Goal: Information Seeking & Learning: Learn about a topic

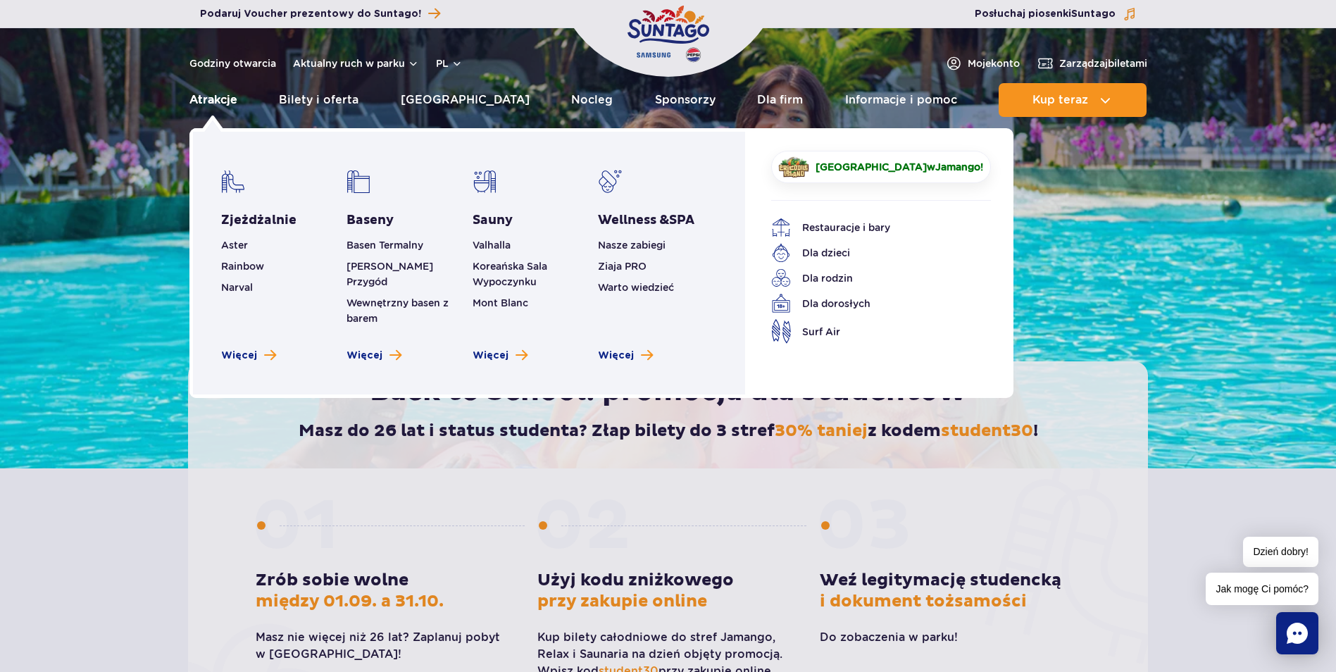
click at [220, 99] on link "Atrakcje" at bounding box center [213, 100] width 48 height 34
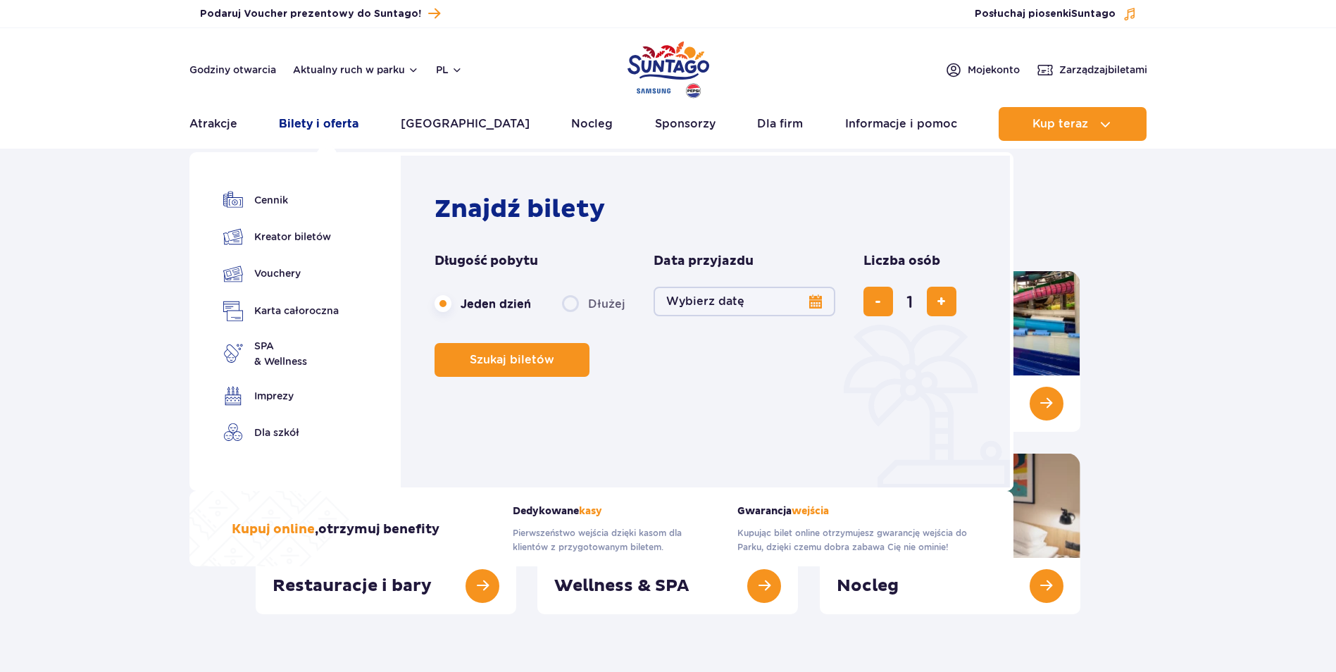
click at [322, 121] on link "Bilety i oferta" at bounding box center [319, 124] width 80 height 34
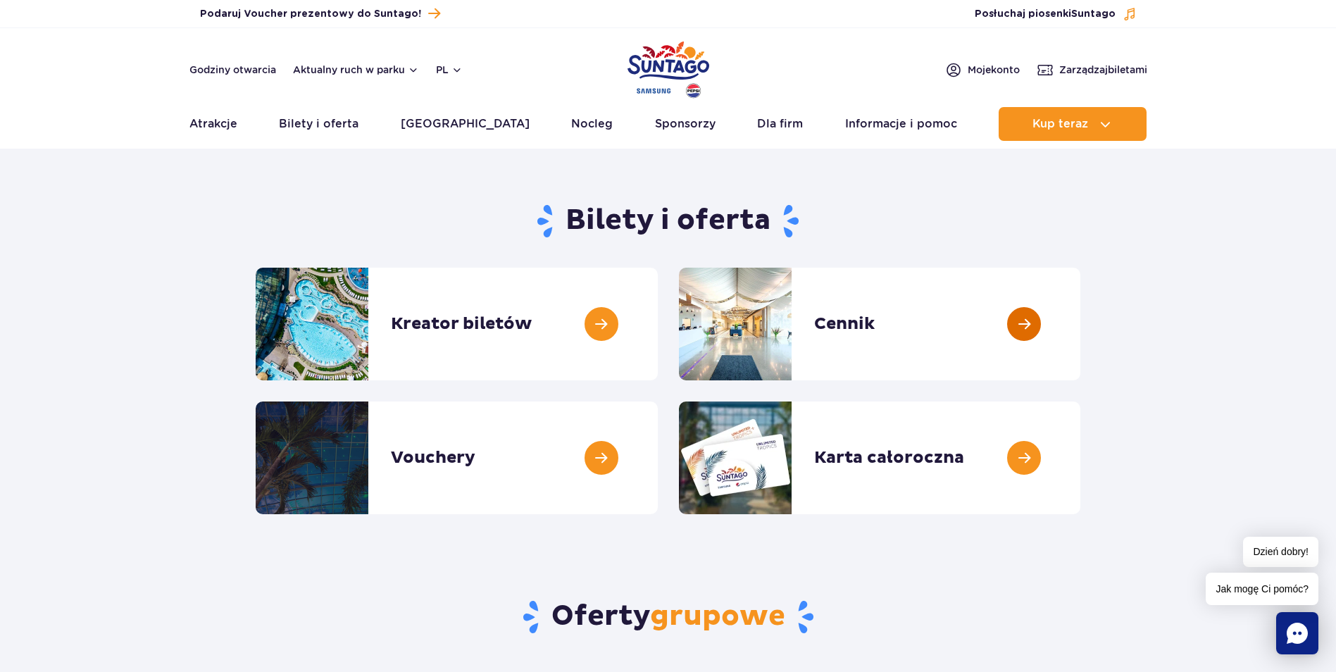
click at [1080, 327] on link at bounding box center [1080, 324] width 0 height 113
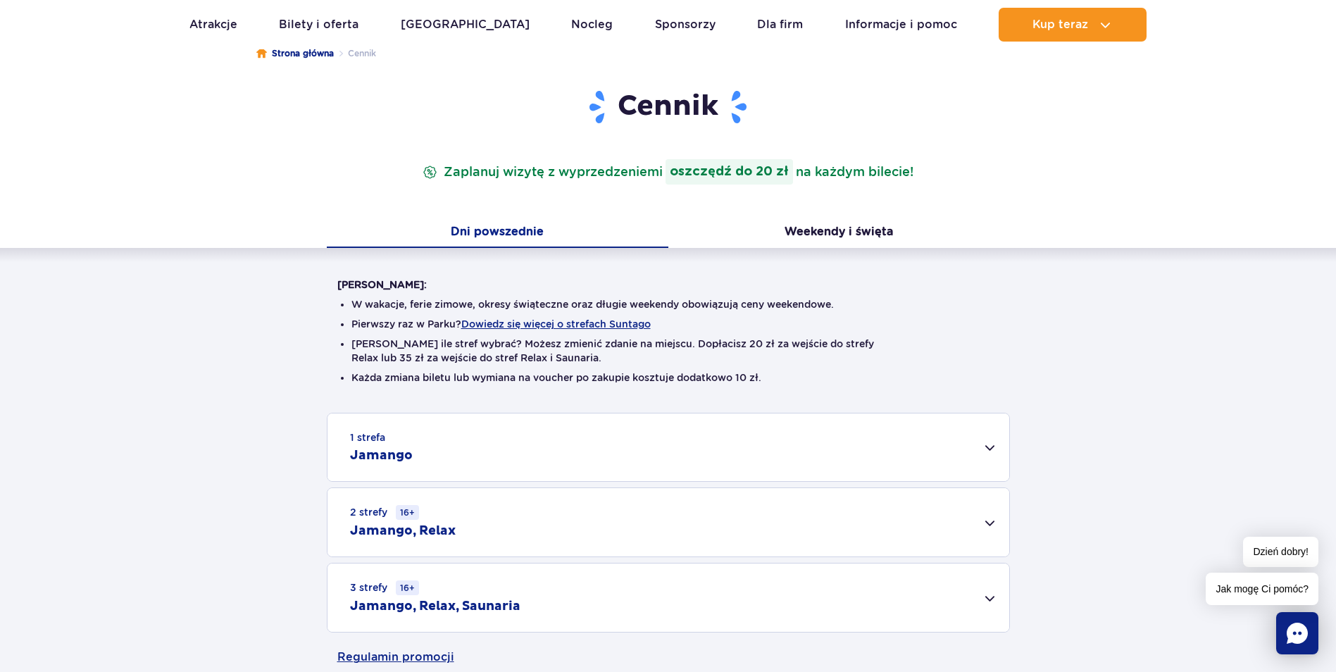
scroll to position [141, 0]
click at [993, 452] on div "1 strefa Jamango" at bounding box center [668, 446] width 682 height 68
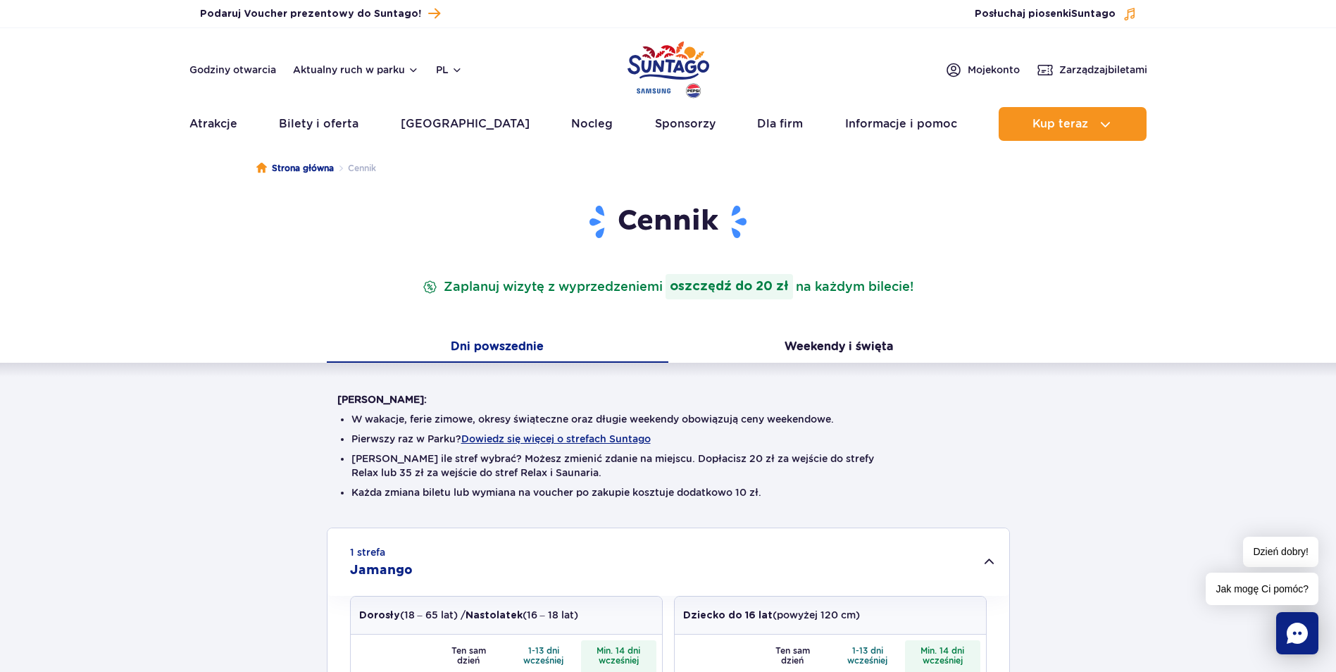
scroll to position [0, 0]
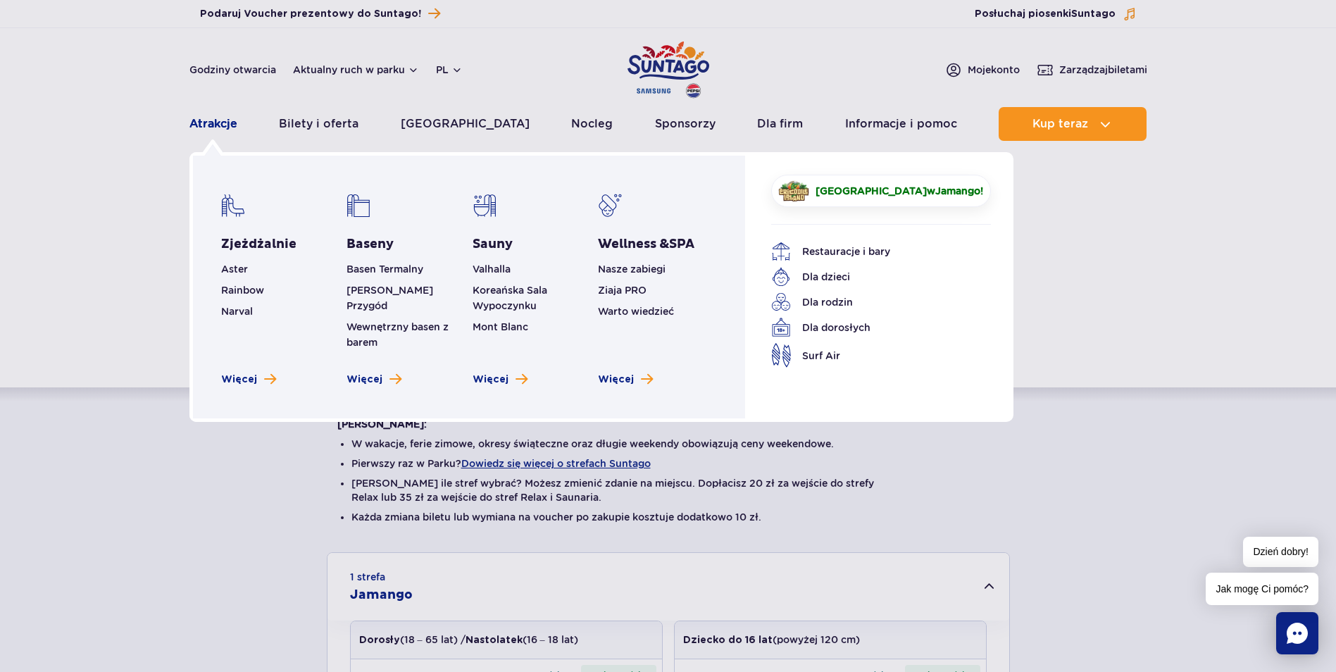
click at [211, 120] on link "Atrakcje" at bounding box center [213, 124] width 48 height 34
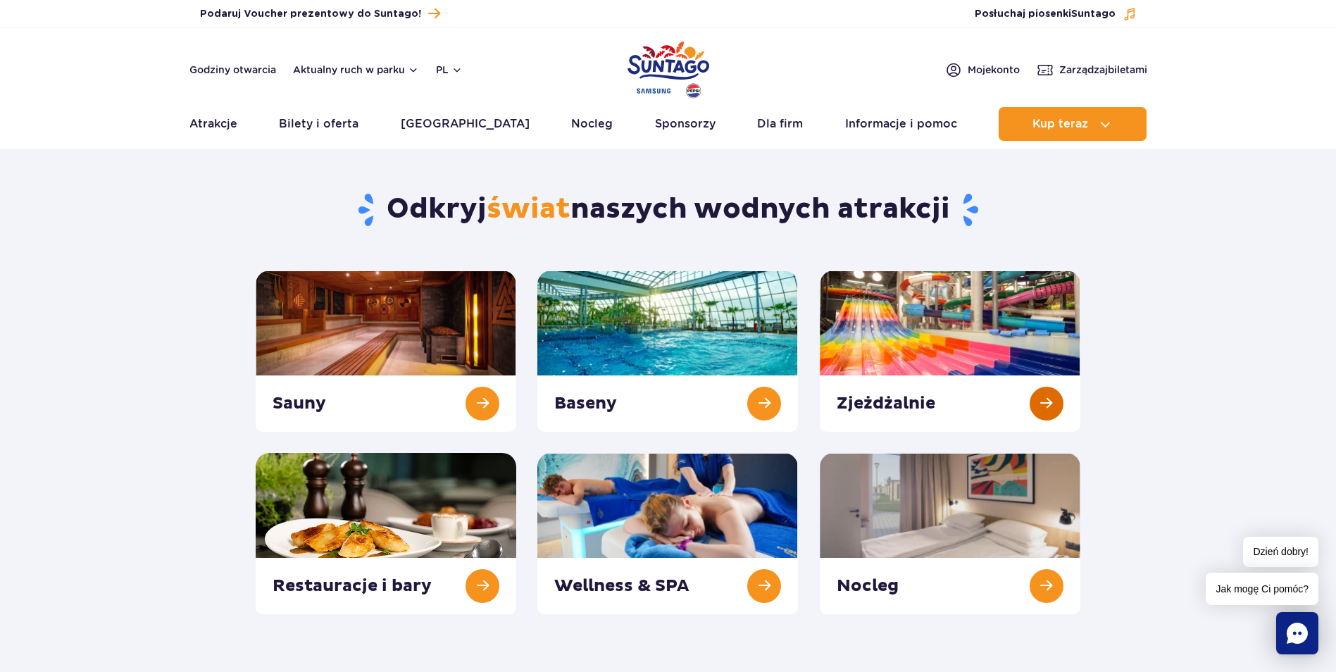
click at [898, 314] on link at bounding box center [950, 350] width 261 height 161
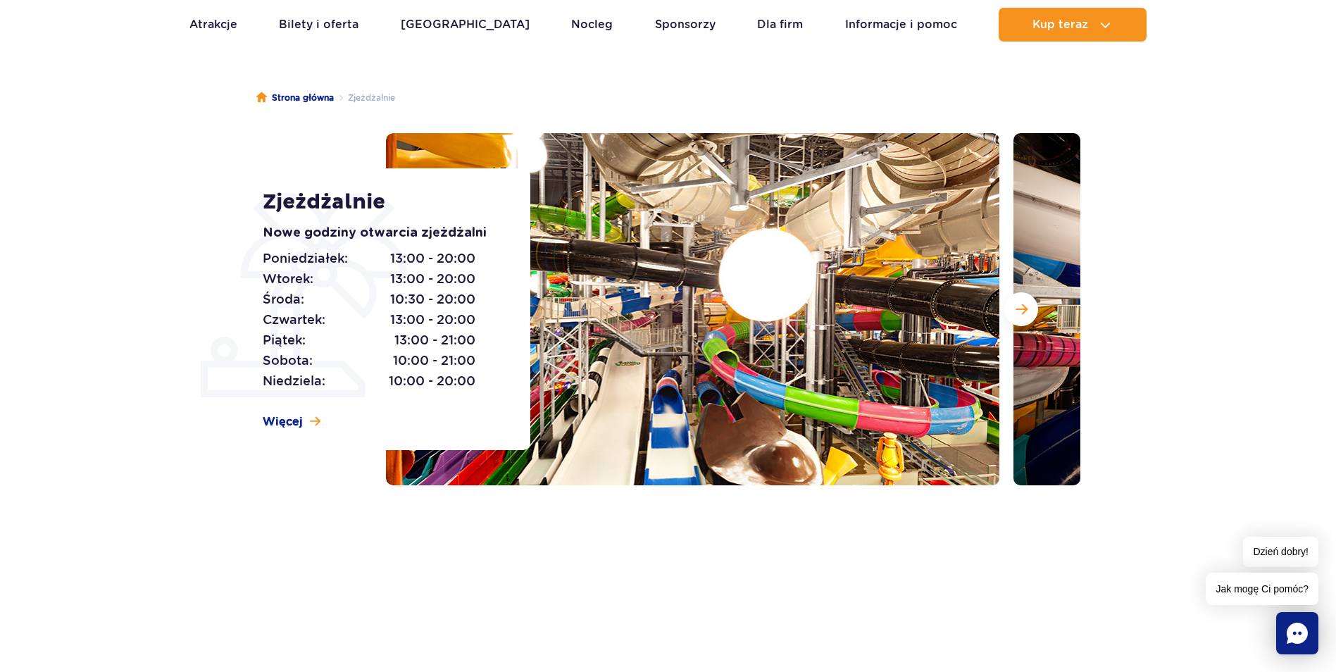
scroll to position [70, 0]
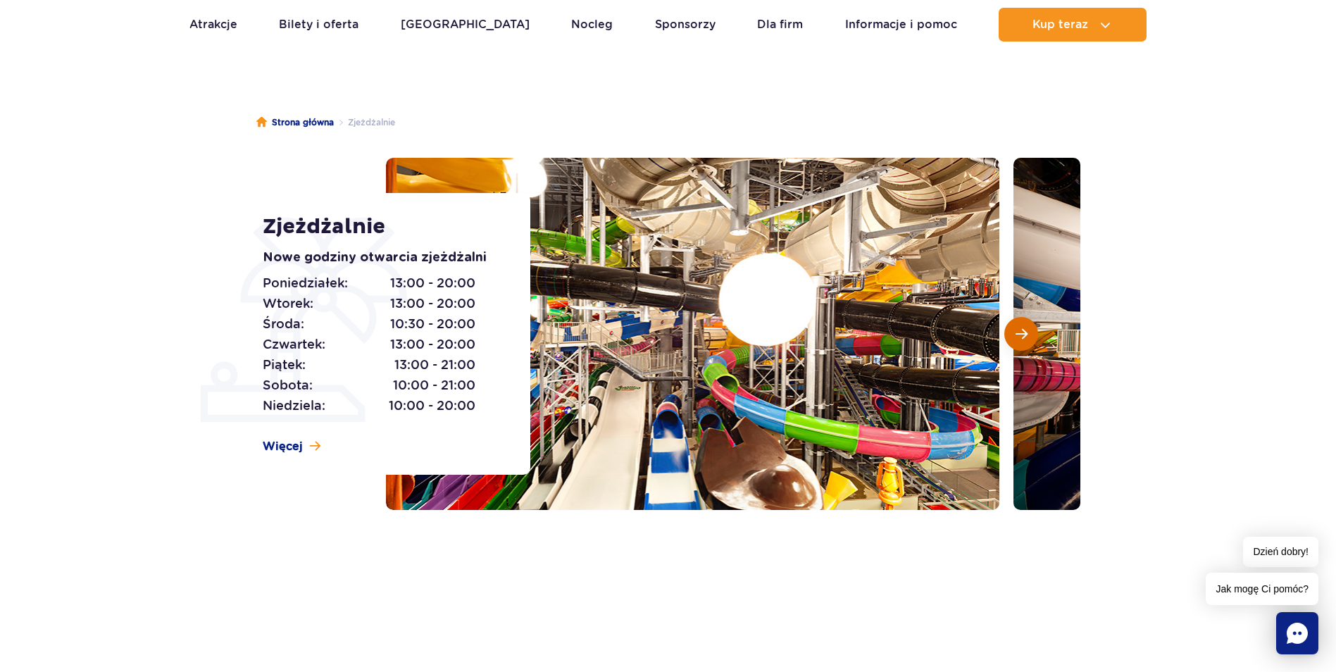
click at [1022, 333] on span "Następny slajd" at bounding box center [1021, 333] width 12 height 13
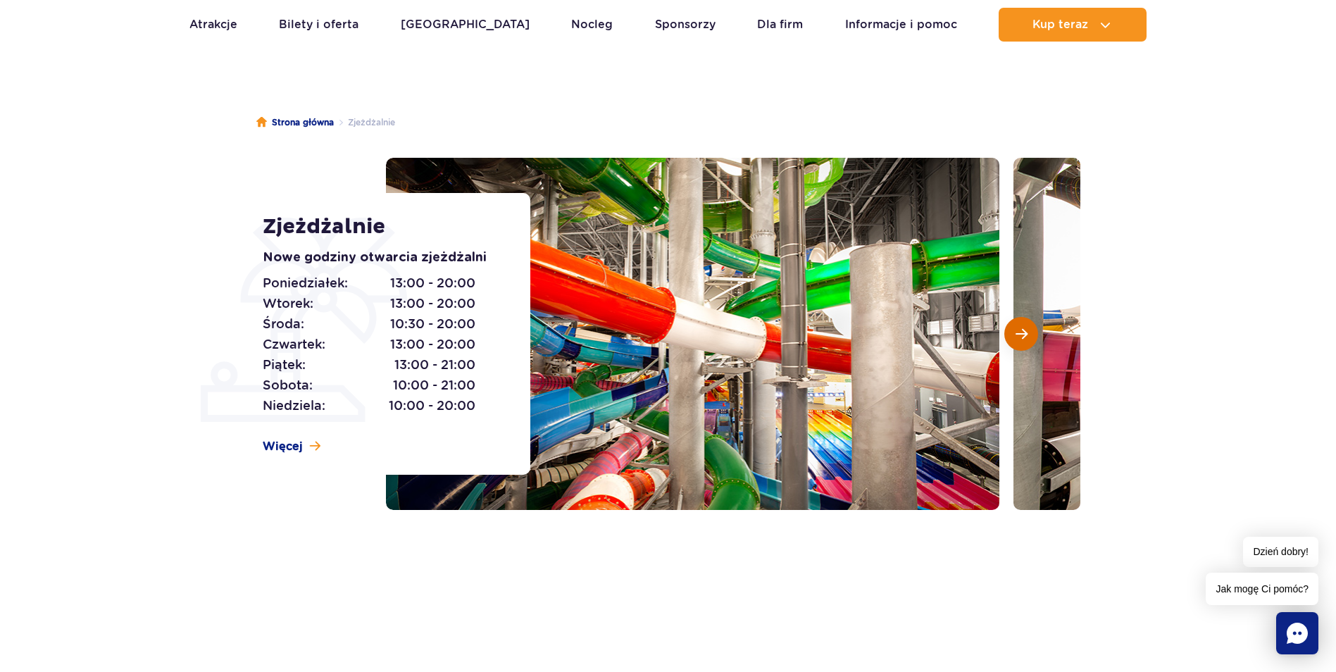
click at [1022, 333] on span "Następny slajd" at bounding box center [1021, 333] width 12 height 13
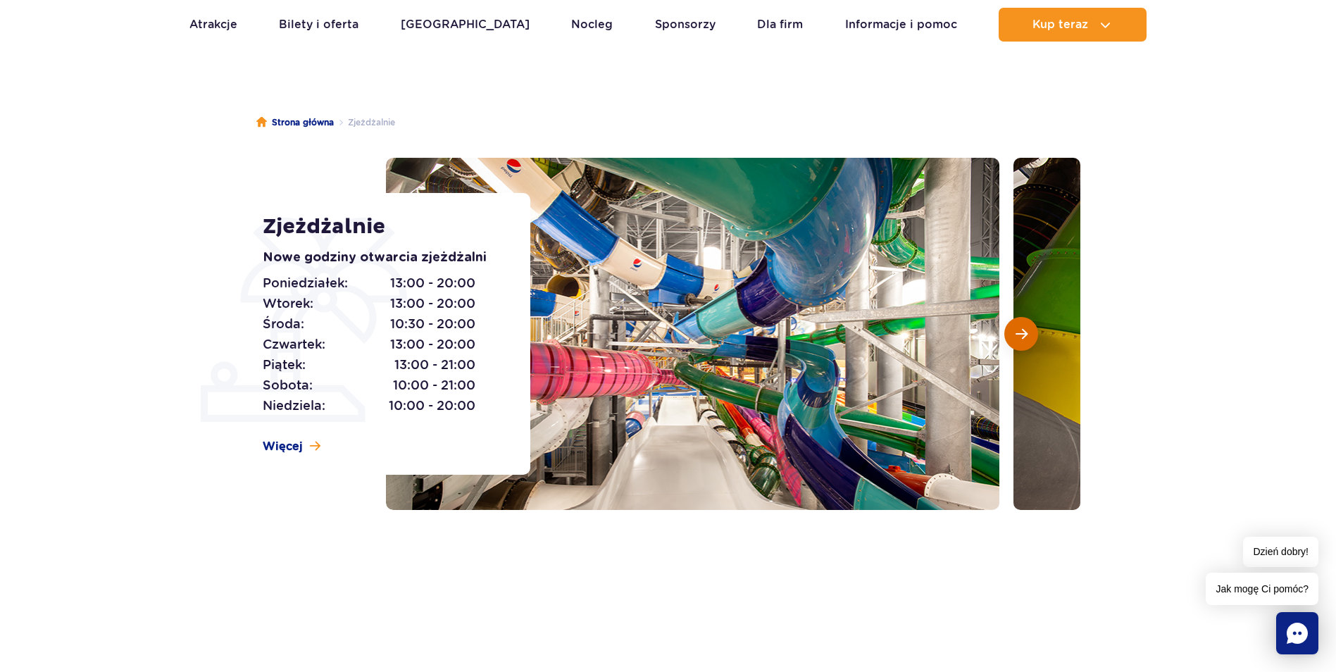
click at [1022, 333] on span "Następny slajd" at bounding box center [1021, 333] width 12 height 13
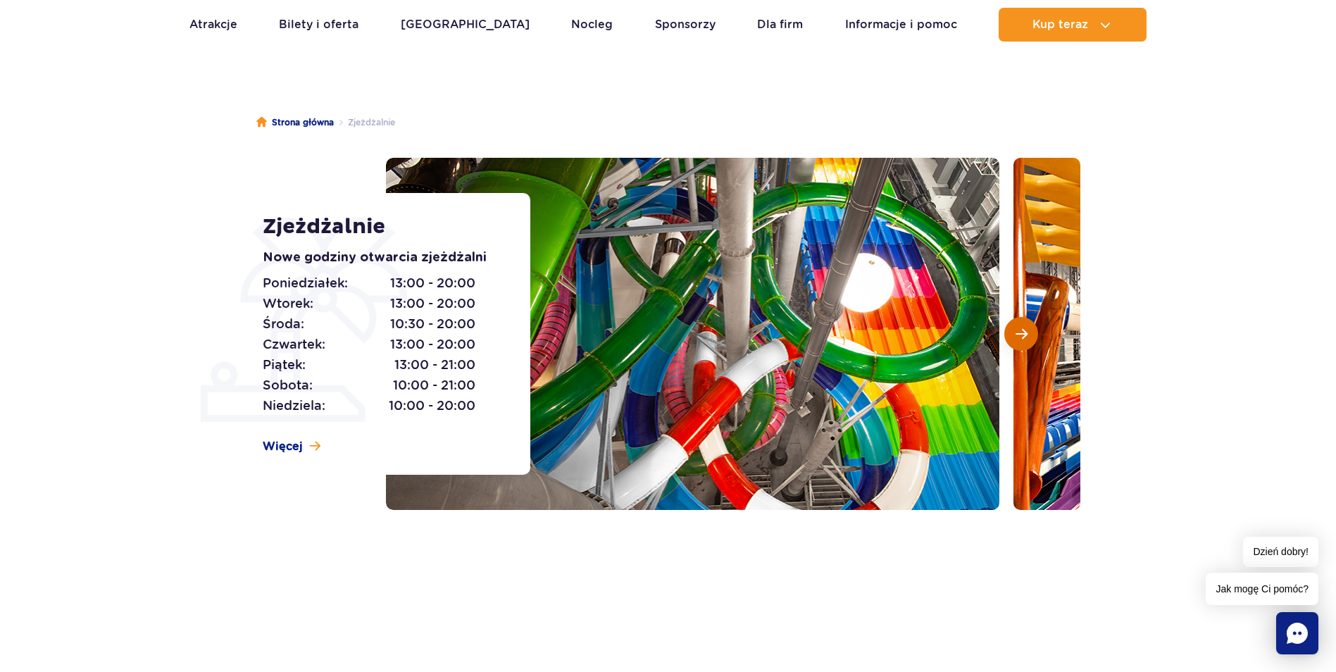
click at [1022, 333] on span "Następny slajd" at bounding box center [1021, 333] width 12 height 13
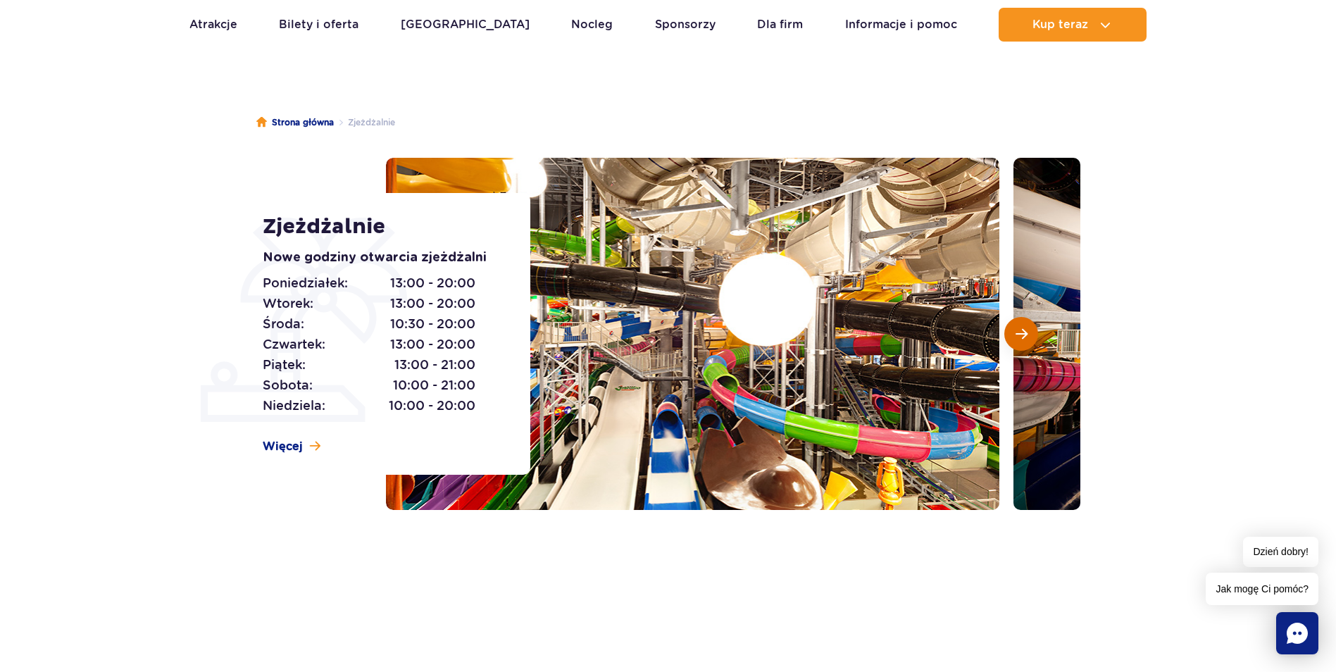
click at [1022, 333] on span "Następny slajd" at bounding box center [1021, 333] width 12 height 13
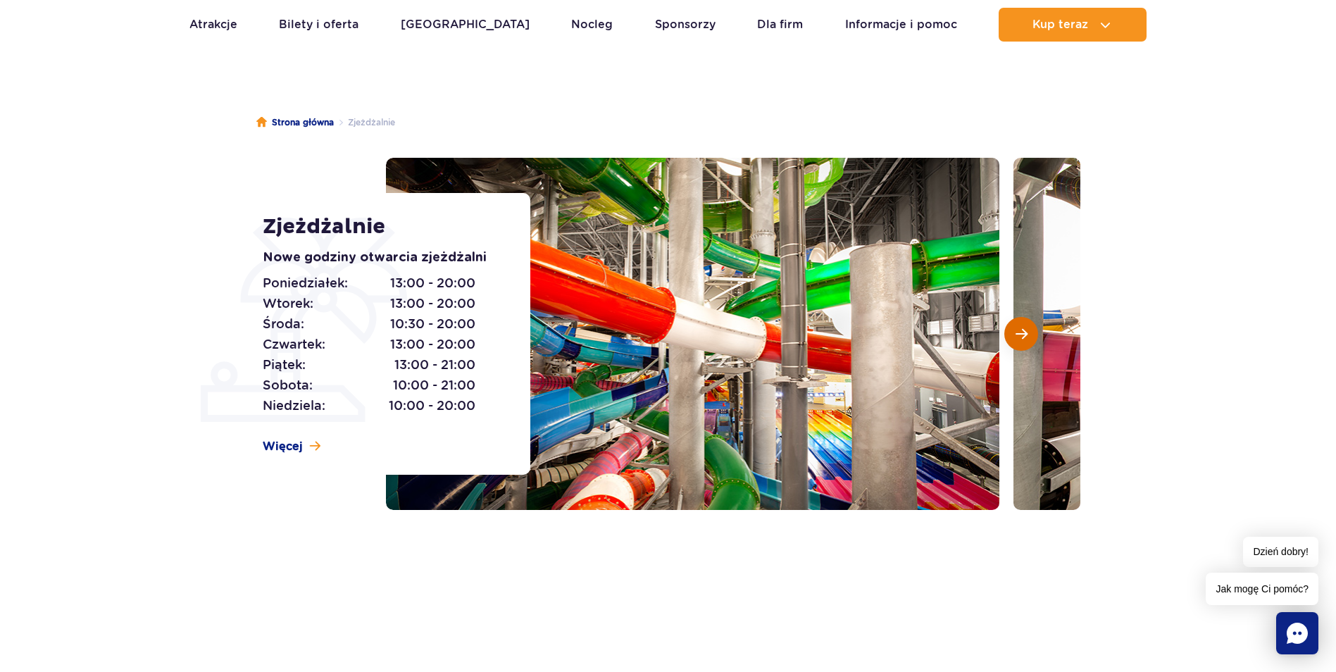
click at [1022, 333] on span "Następny slajd" at bounding box center [1021, 333] width 12 height 13
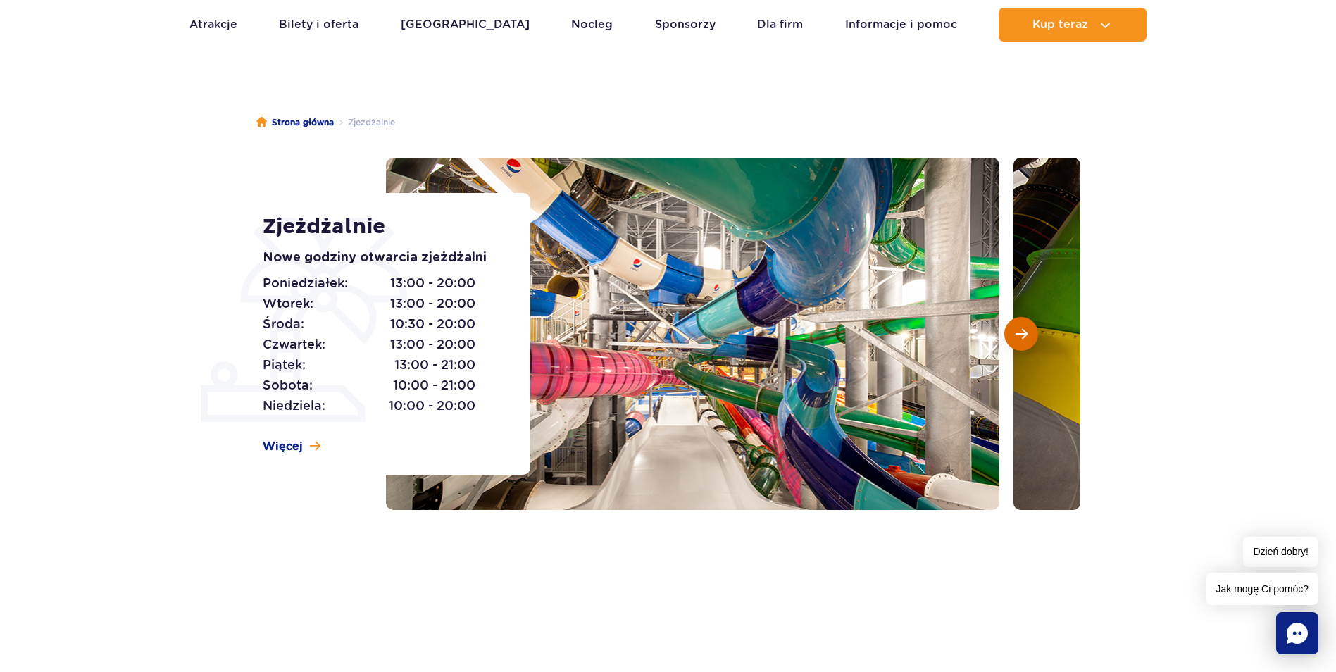
click at [1022, 333] on span "Następny slajd" at bounding box center [1021, 333] width 12 height 13
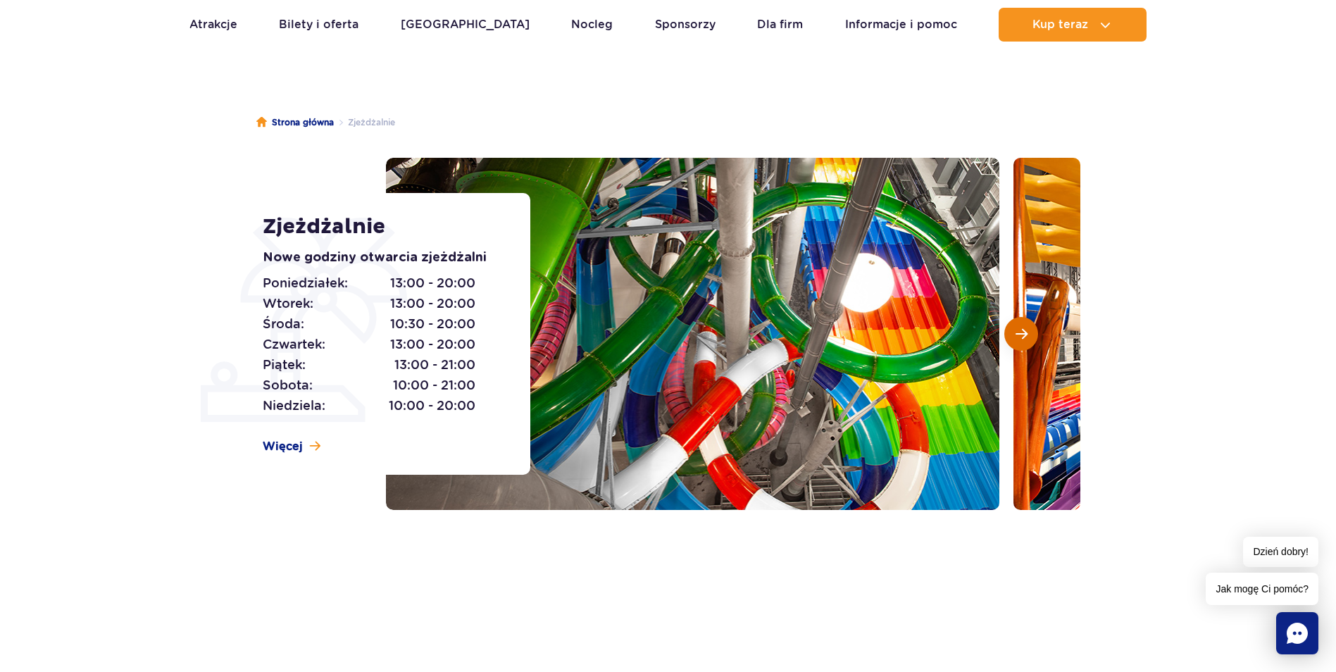
click at [1022, 333] on span "Następny slajd" at bounding box center [1021, 333] width 12 height 13
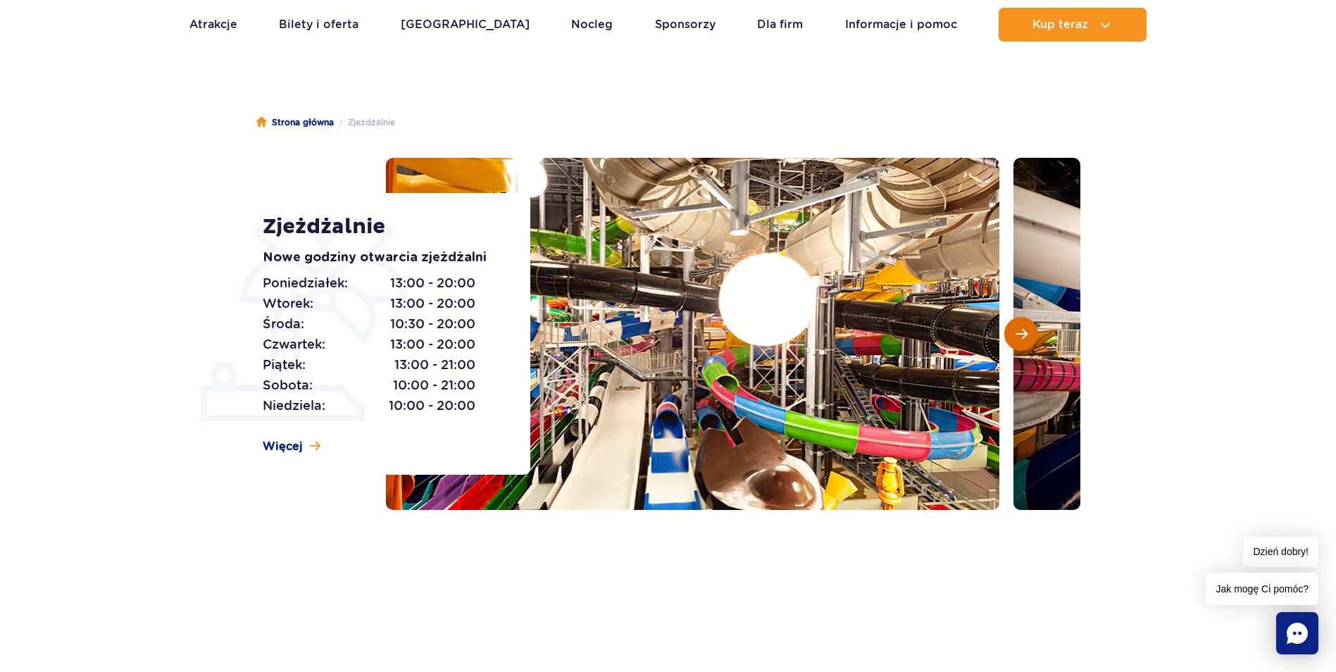
click at [1022, 333] on span "Następny slajd" at bounding box center [1021, 333] width 12 height 13
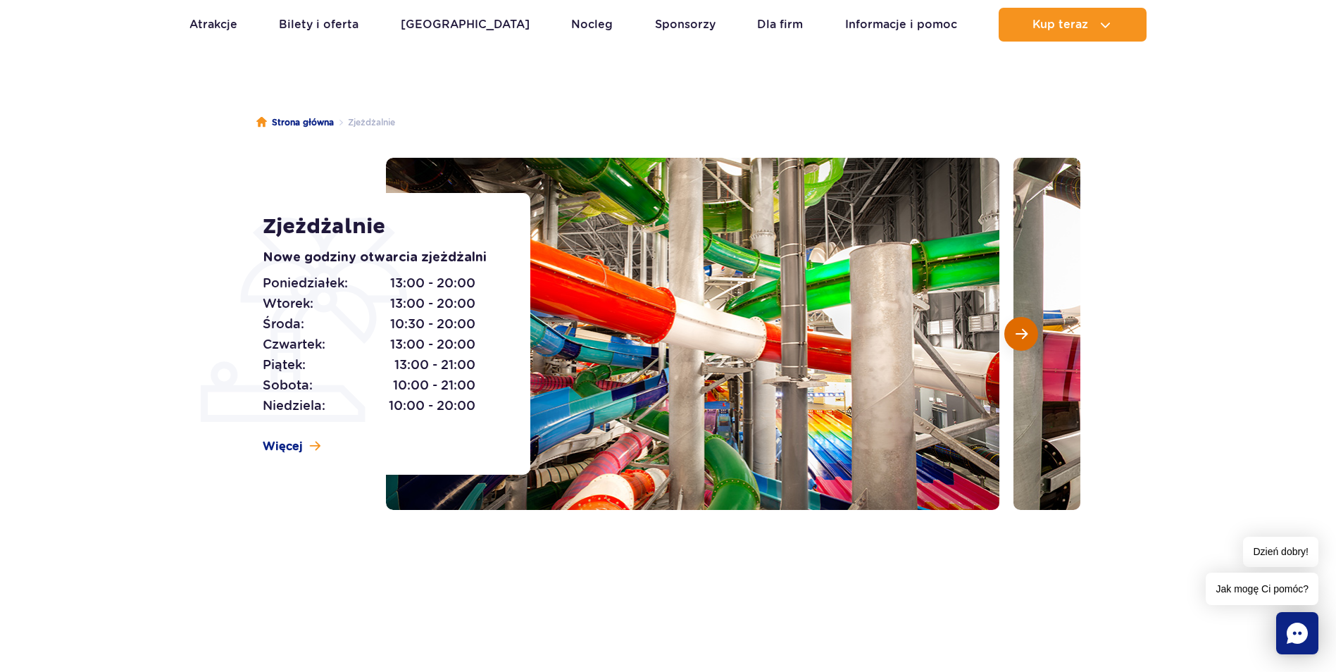
click at [1022, 333] on span "Następny slajd" at bounding box center [1021, 333] width 12 height 13
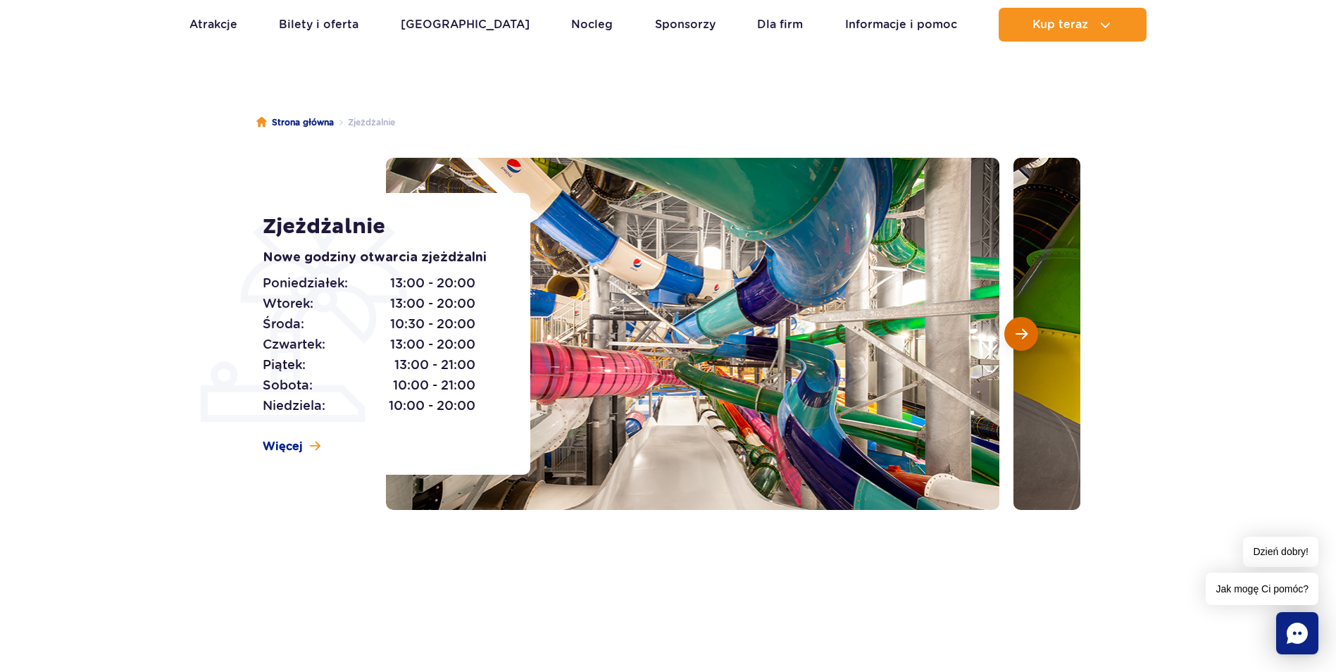
click at [1022, 333] on span "Następny slajd" at bounding box center [1021, 333] width 12 height 13
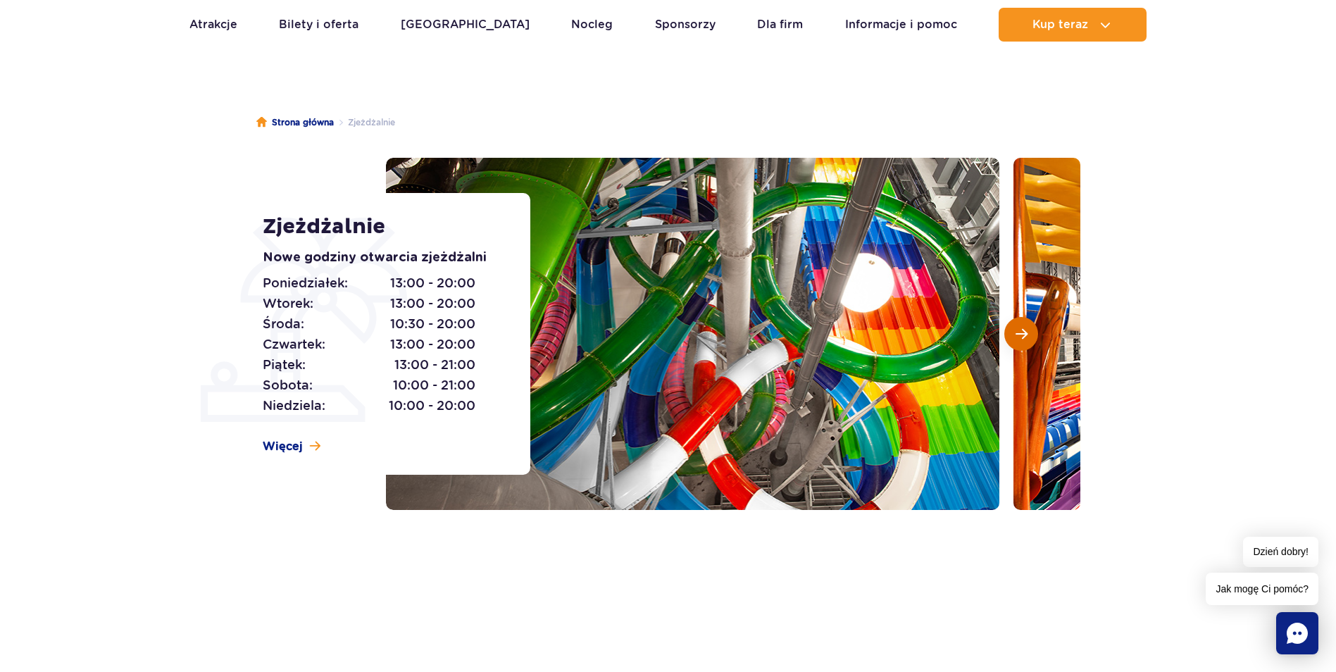
click at [1022, 333] on span "Następny slajd" at bounding box center [1021, 333] width 12 height 13
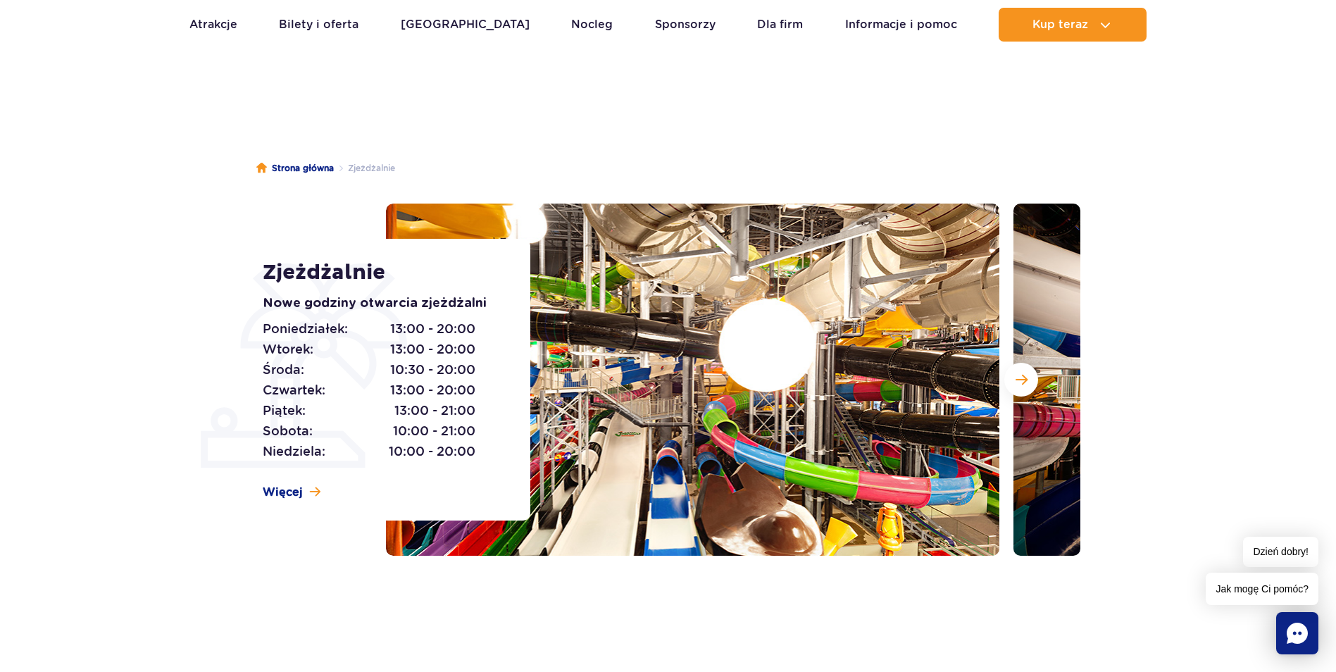
scroll to position [0, 0]
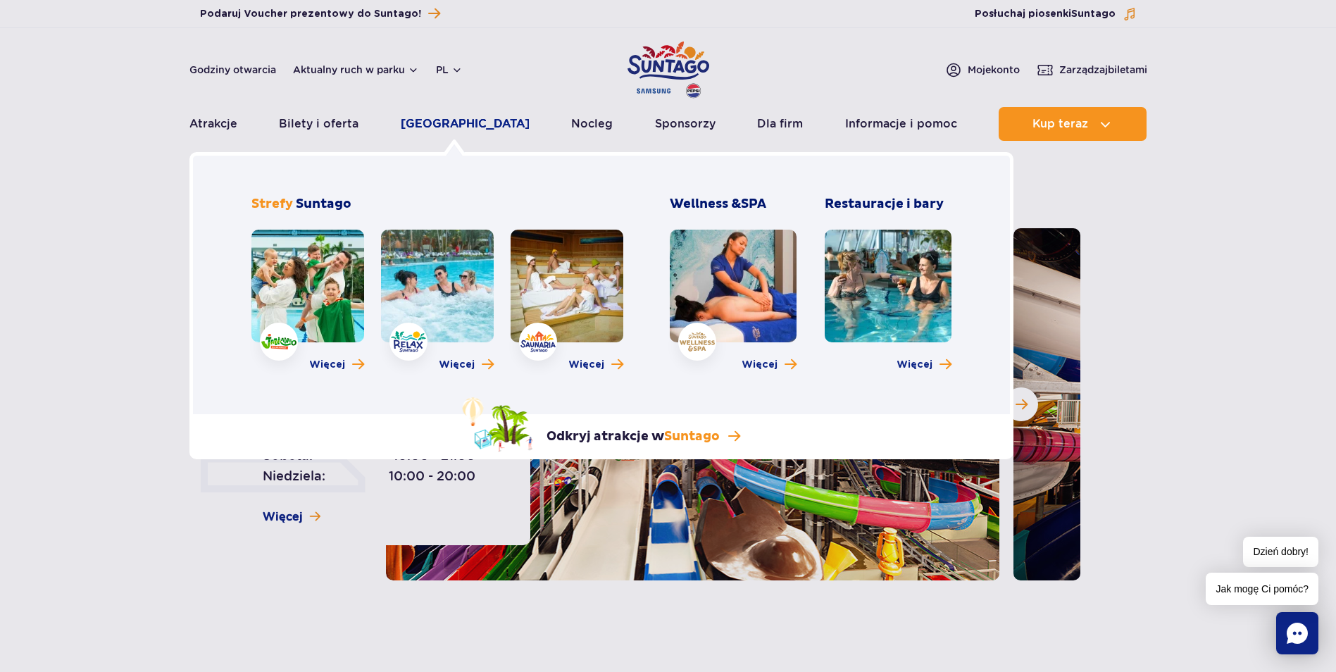
click at [433, 125] on link "[GEOGRAPHIC_DATA]" at bounding box center [465, 124] width 129 height 34
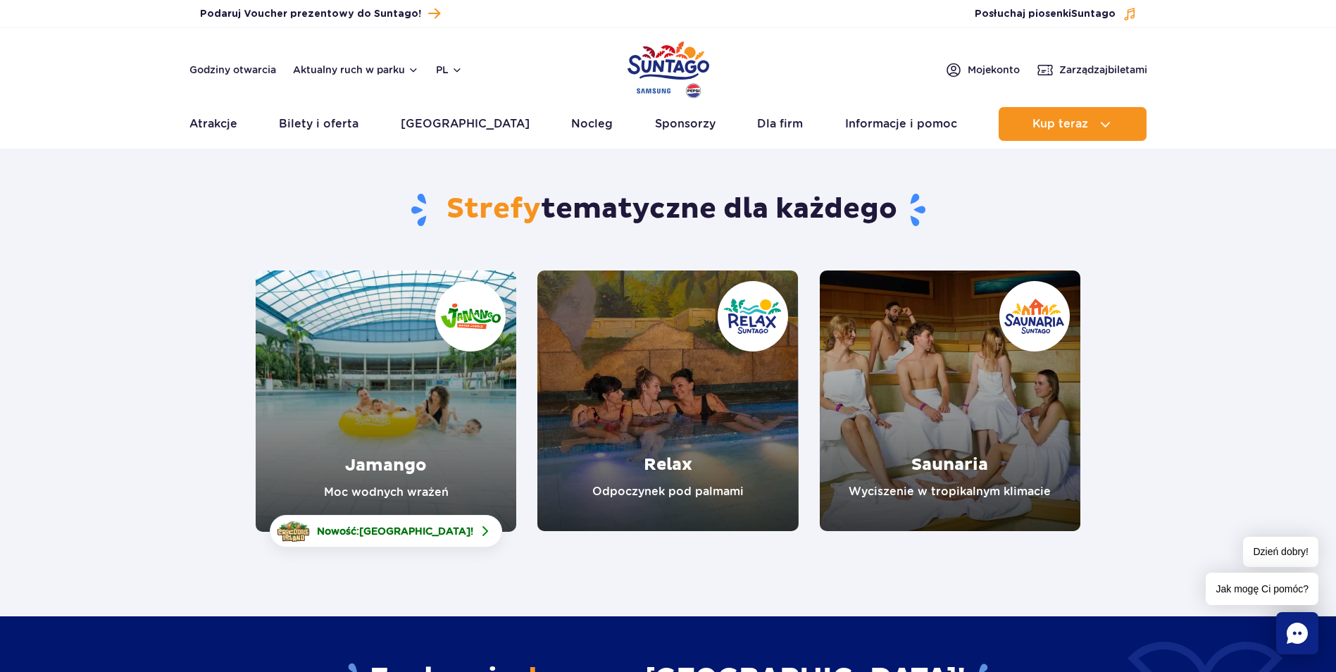
click at [460, 381] on link "Jamango" at bounding box center [386, 400] width 261 height 261
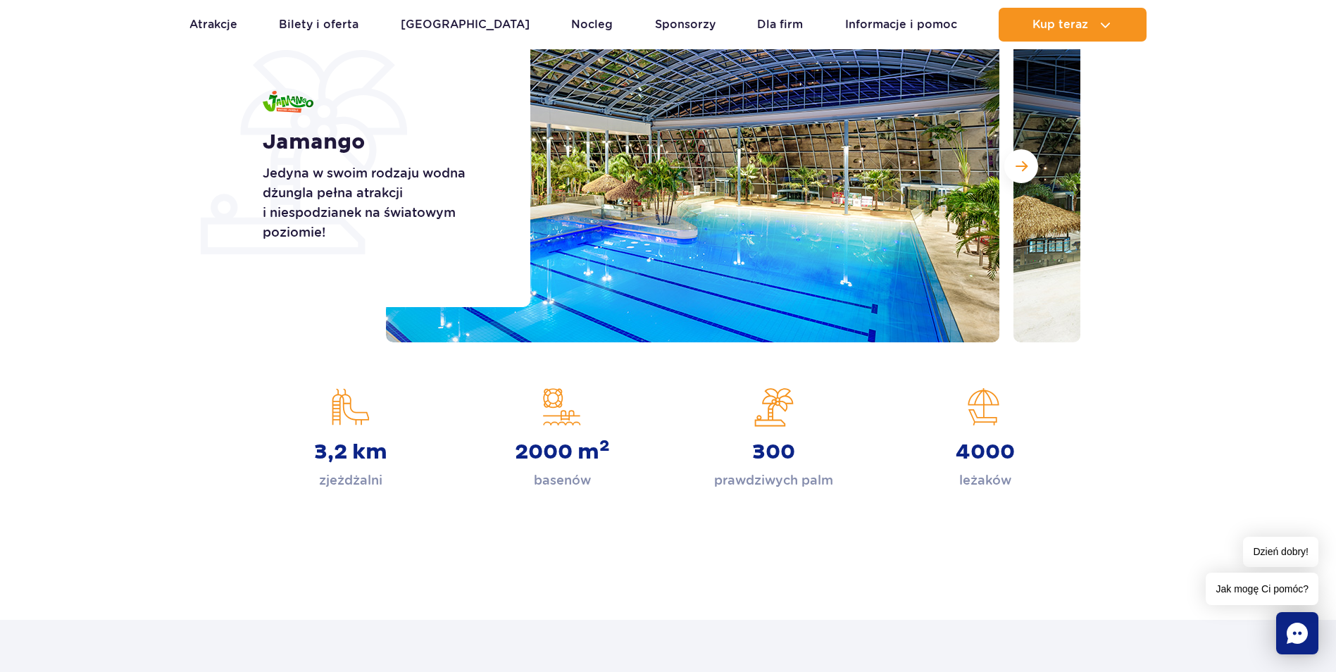
scroll to position [70, 0]
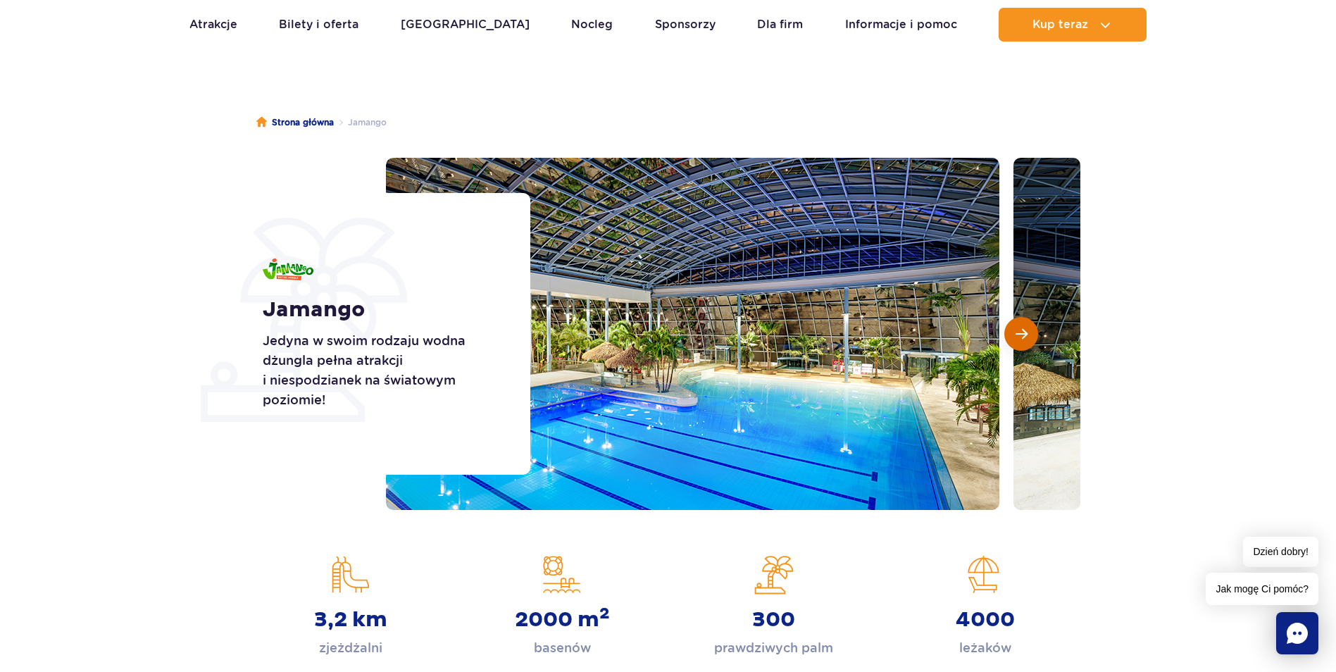
click at [1023, 332] on span "Następny slajd" at bounding box center [1021, 333] width 12 height 13
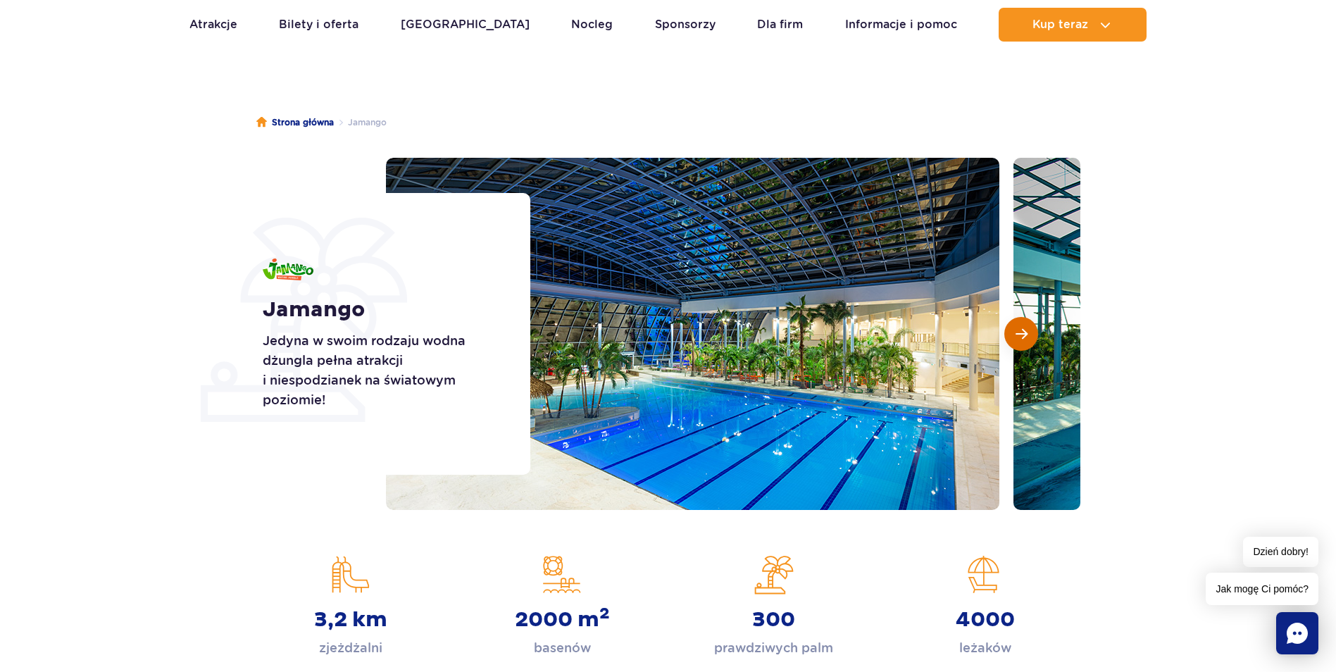
click at [1024, 331] on span "Następny slajd" at bounding box center [1021, 333] width 12 height 13
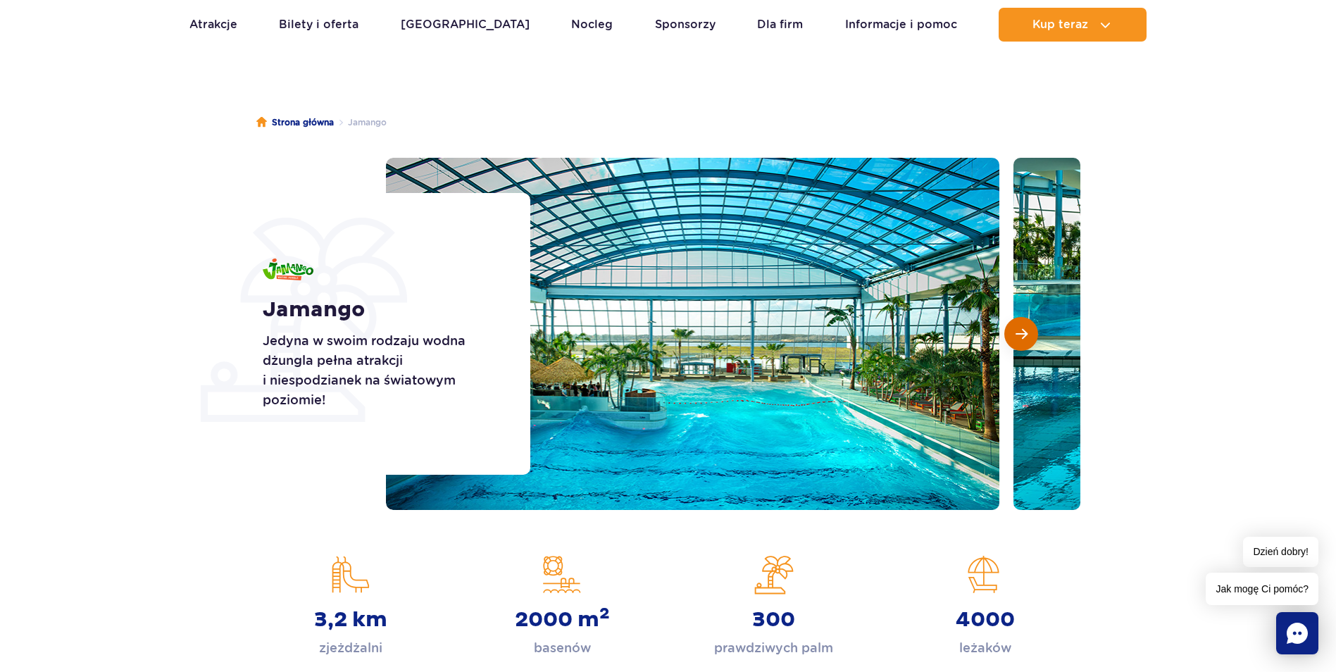
click at [1024, 331] on span "Następny slajd" at bounding box center [1021, 333] width 12 height 13
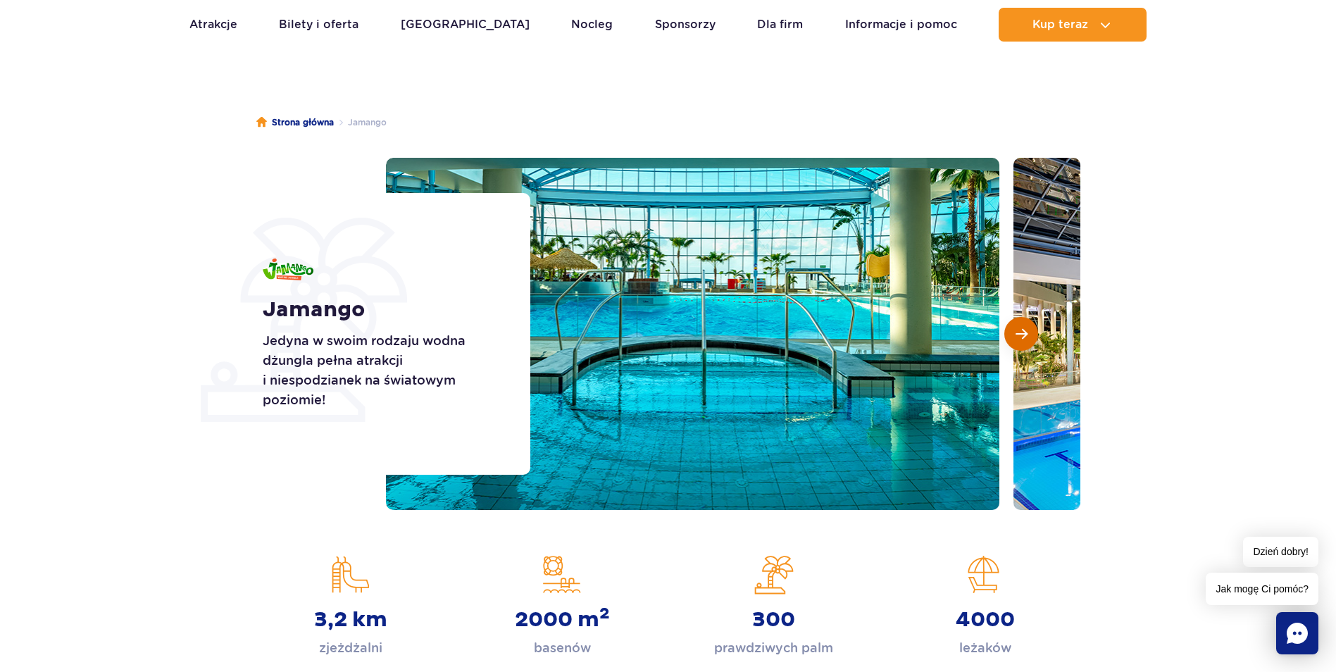
click at [1024, 331] on span "Następny slajd" at bounding box center [1021, 333] width 12 height 13
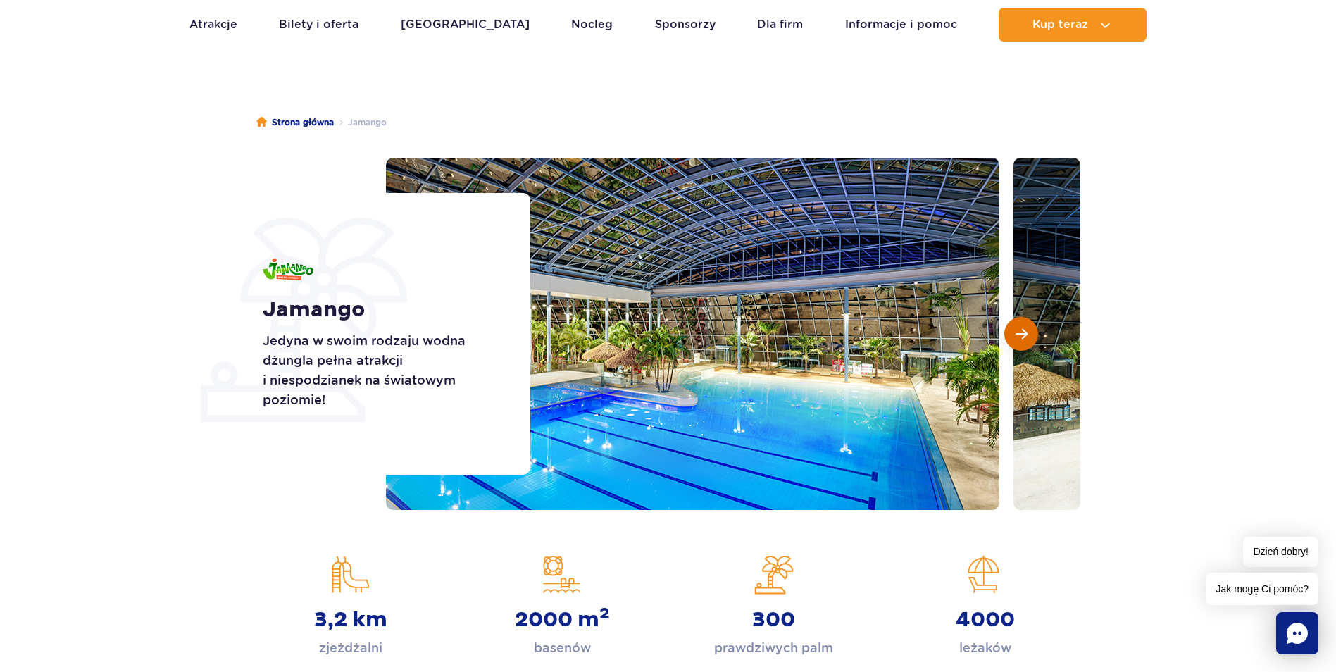
click at [1024, 331] on span "Następny slajd" at bounding box center [1021, 333] width 12 height 13
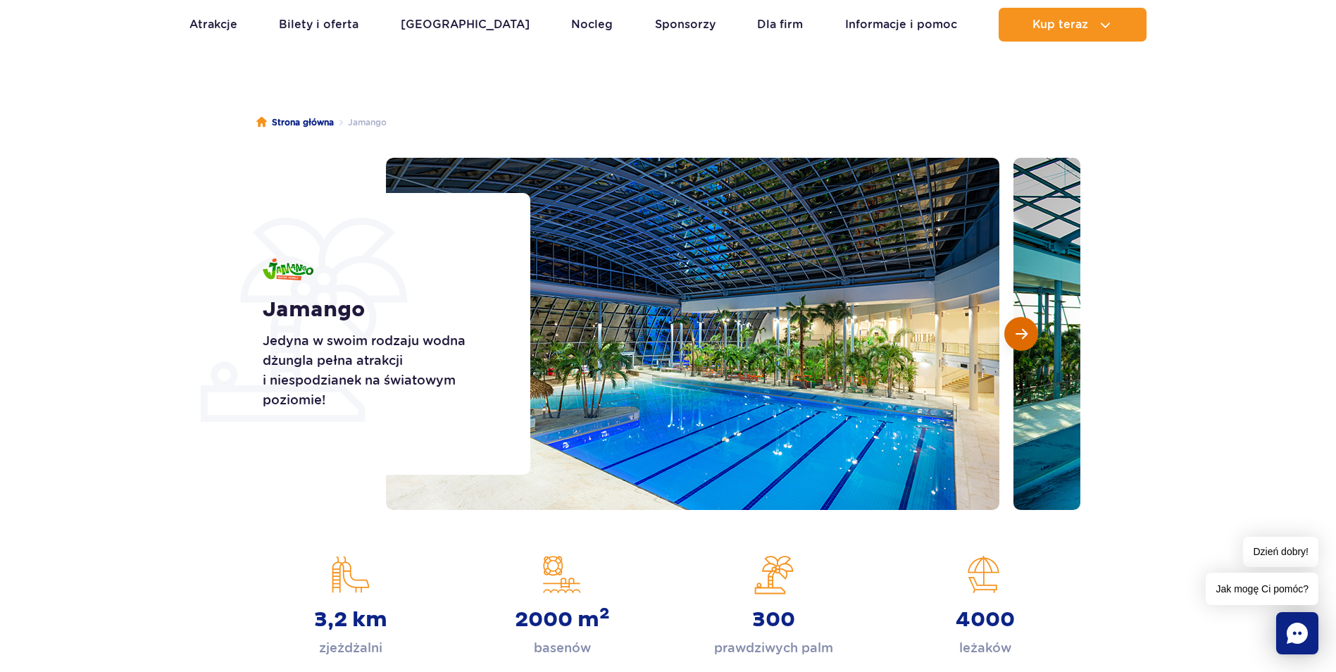
click at [1028, 340] on button "Następny slajd" at bounding box center [1021, 334] width 34 height 34
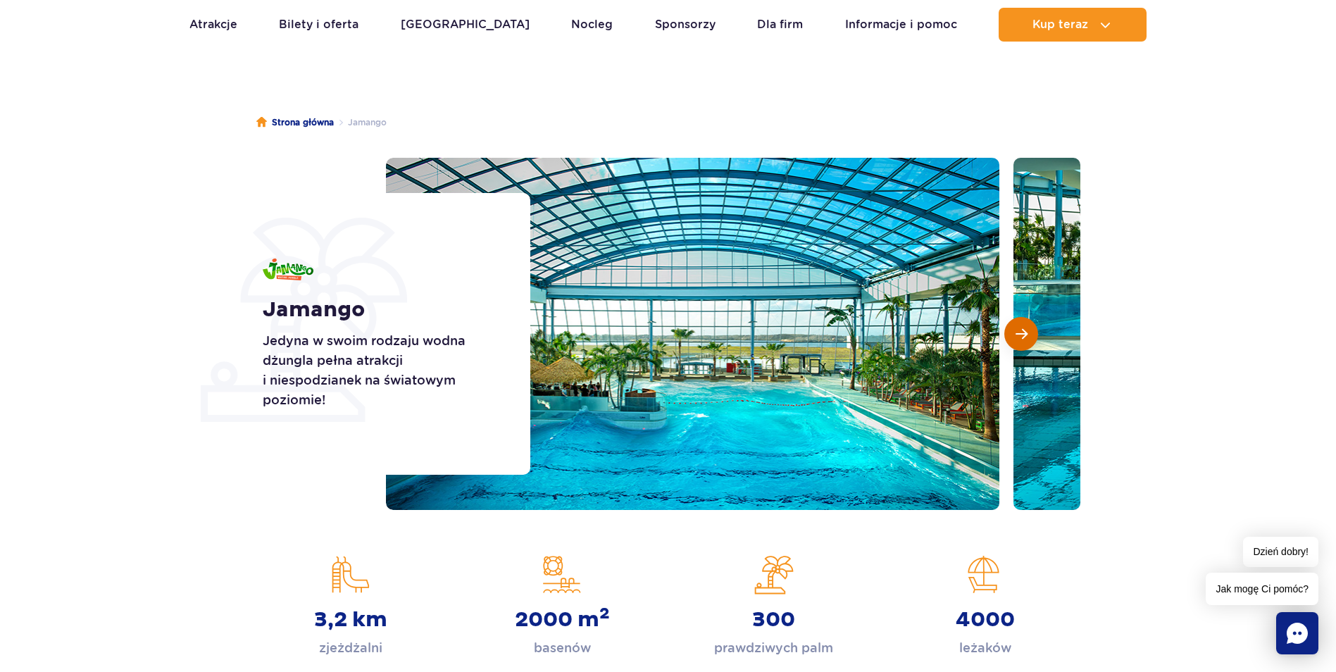
click at [1026, 336] on span "Następny slajd" at bounding box center [1021, 333] width 12 height 13
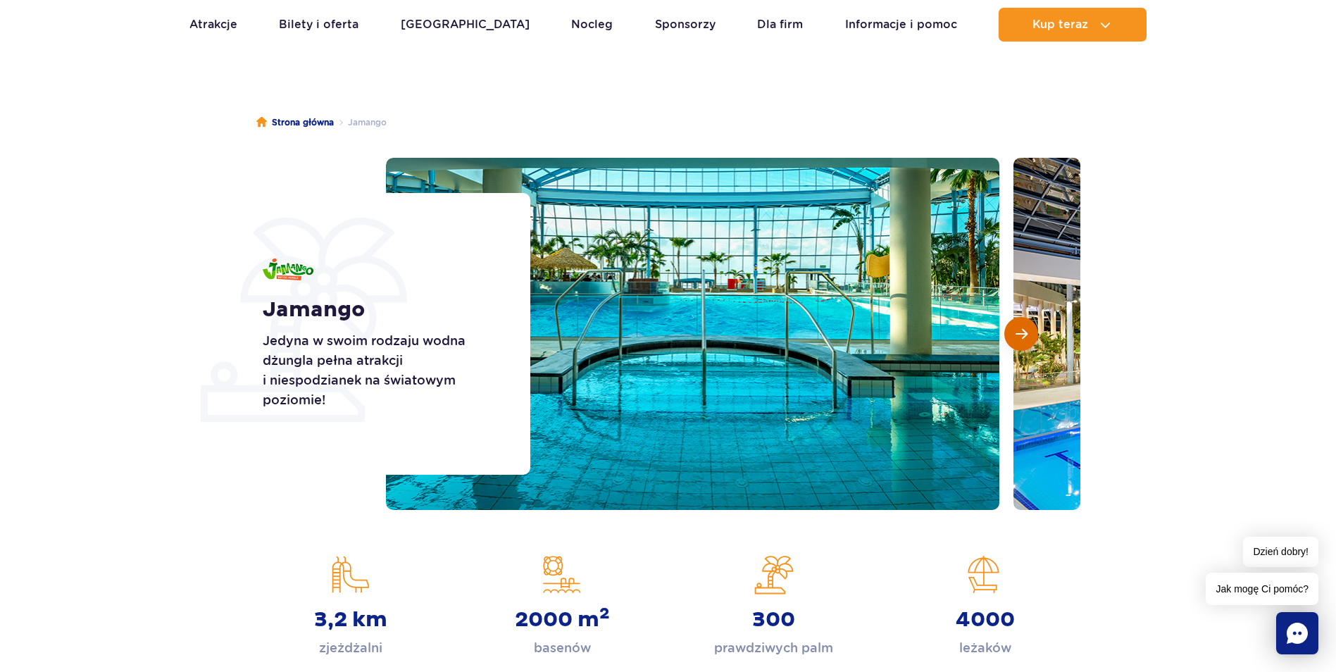
click at [1026, 336] on span "Następny slajd" at bounding box center [1021, 333] width 12 height 13
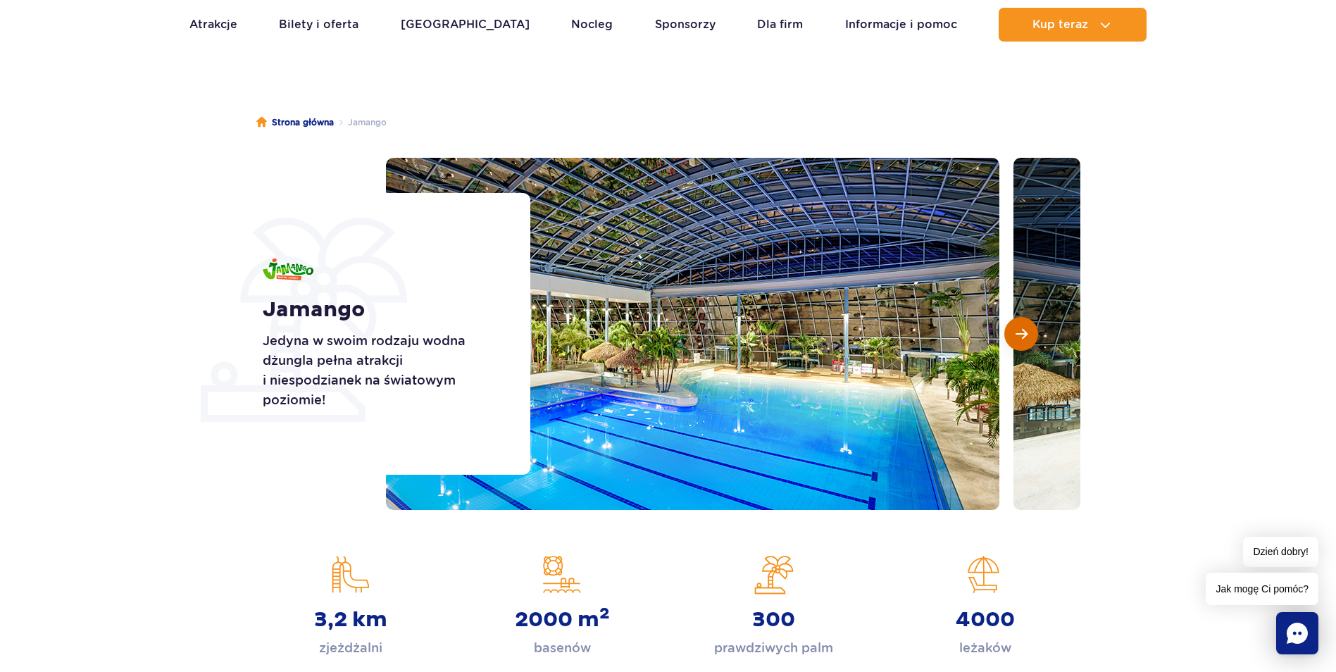
click at [1026, 336] on span "Następny slajd" at bounding box center [1021, 333] width 12 height 13
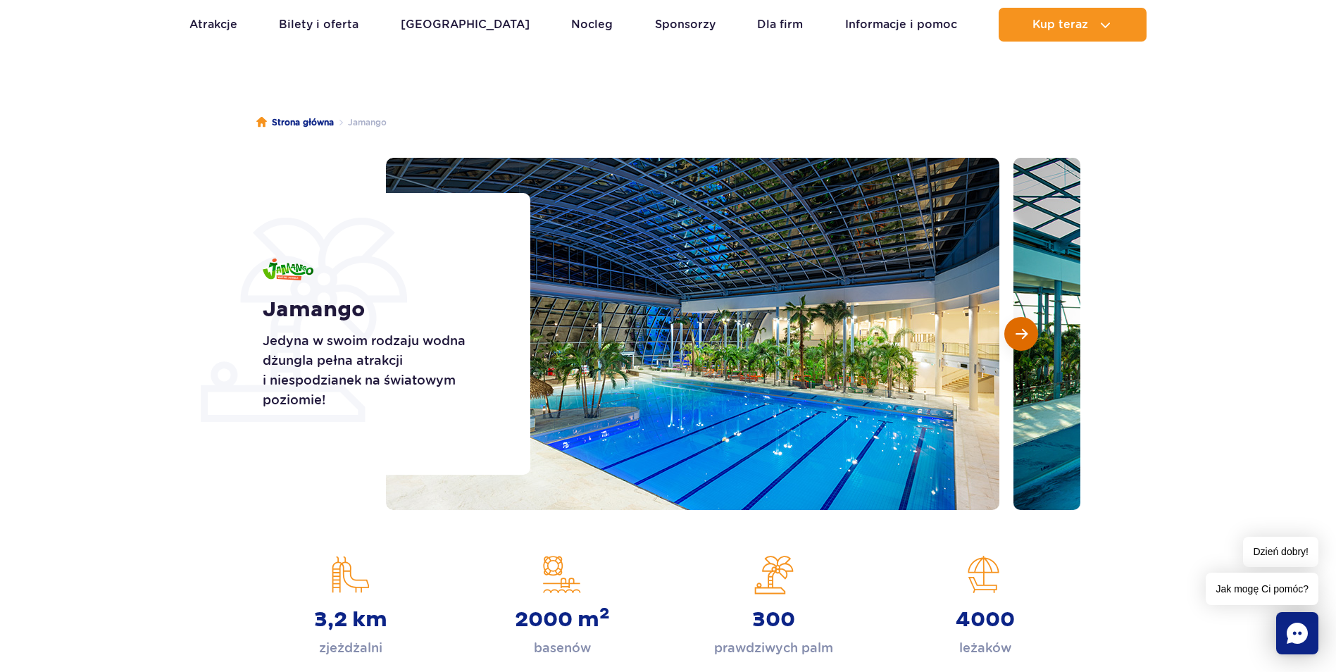
click at [1026, 336] on span "Następny slajd" at bounding box center [1021, 333] width 12 height 13
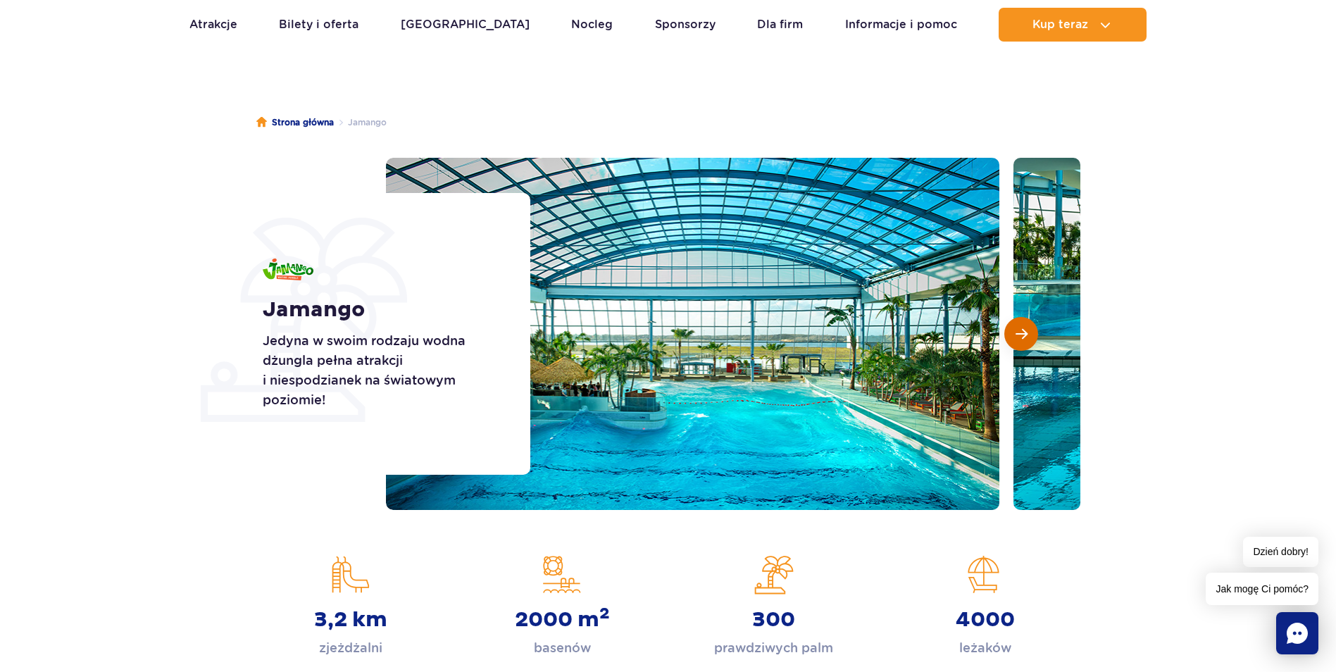
click at [1026, 336] on span "Następny slajd" at bounding box center [1021, 333] width 12 height 13
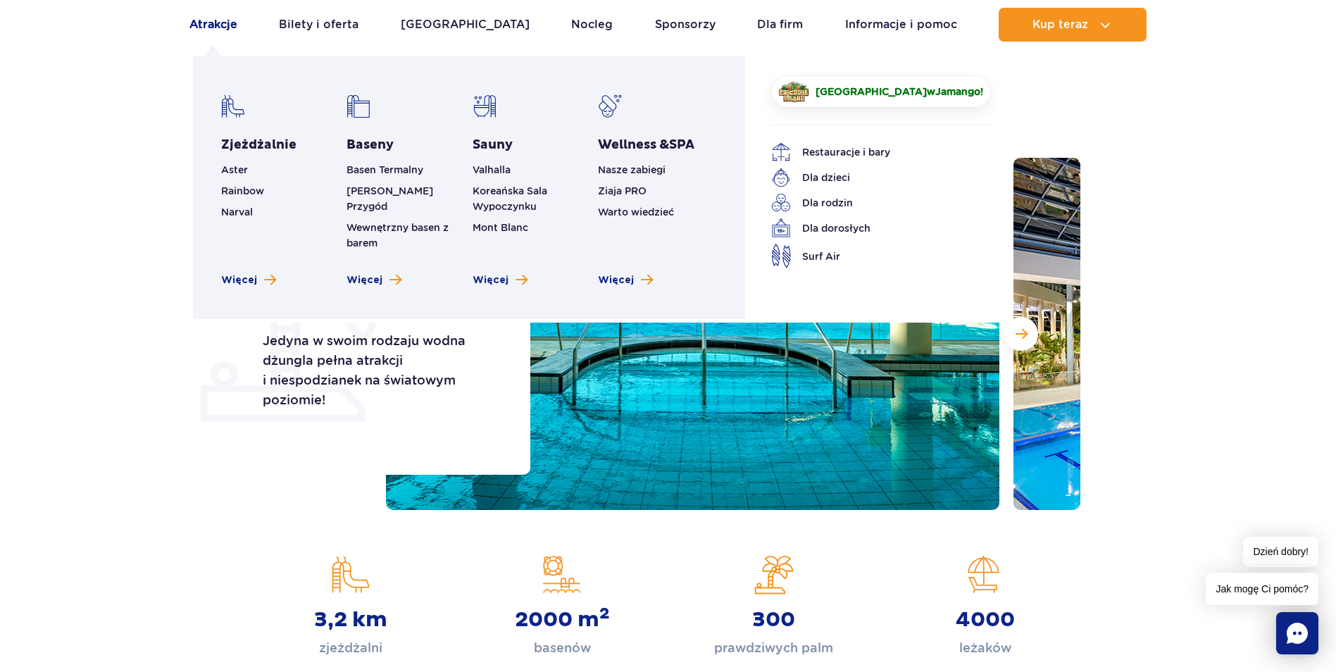
click at [218, 23] on link "Atrakcje" at bounding box center [213, 25] width 48 height 34
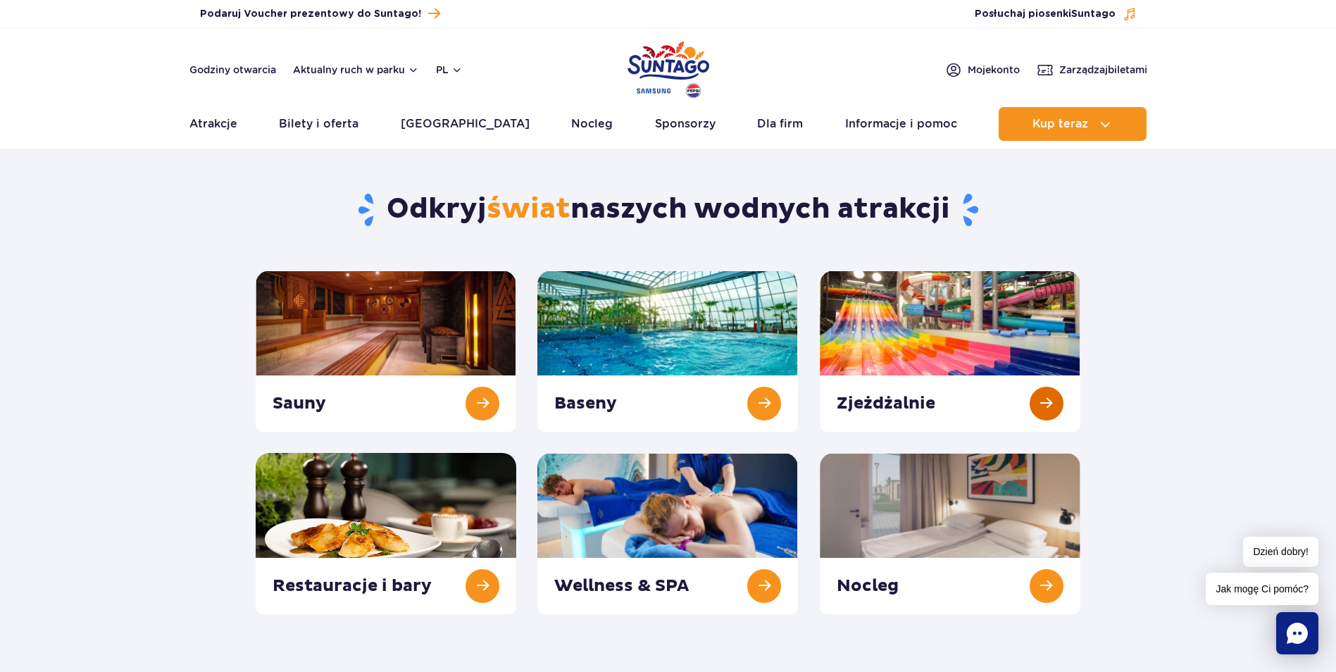
click at [882, 301] on link at bounding box center [950, 350] width 261 height 161
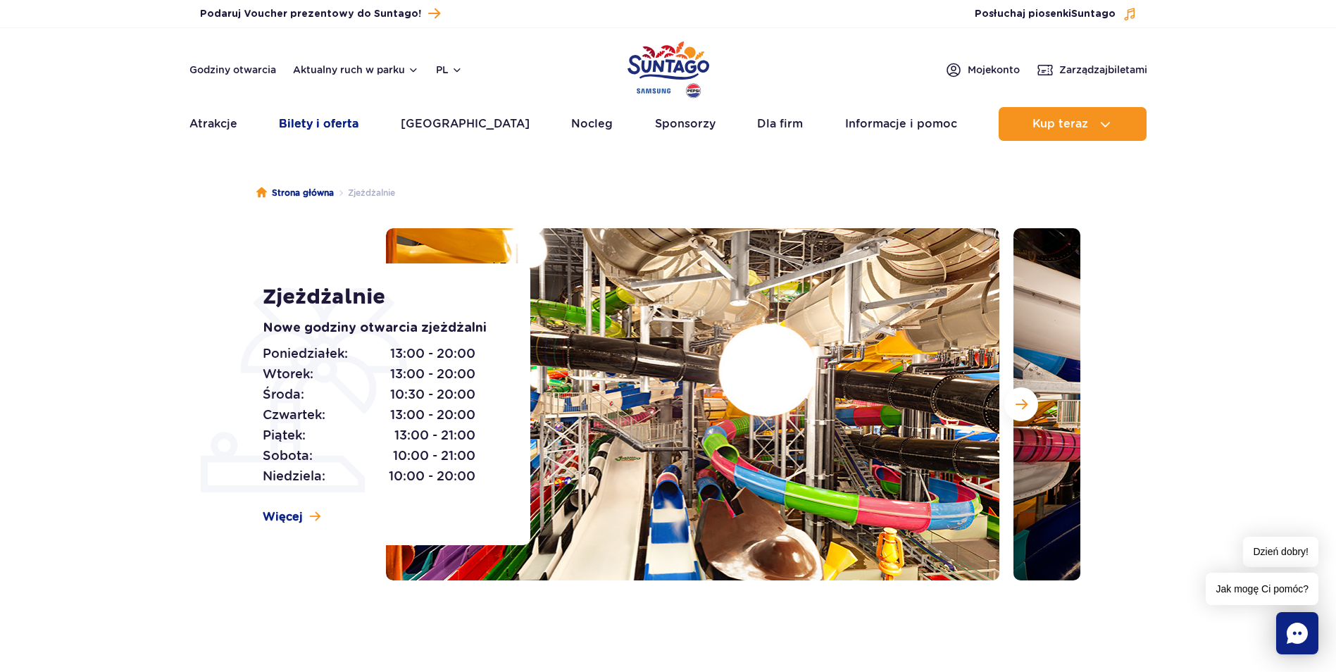
click at [367, 126] on ul "Aktualny ruch w parku Atrakcje Zjeżdżalnie Aster Rainbow Narval Więcej Baseny B…" at bounding box center [668, 124] width 958 height 34
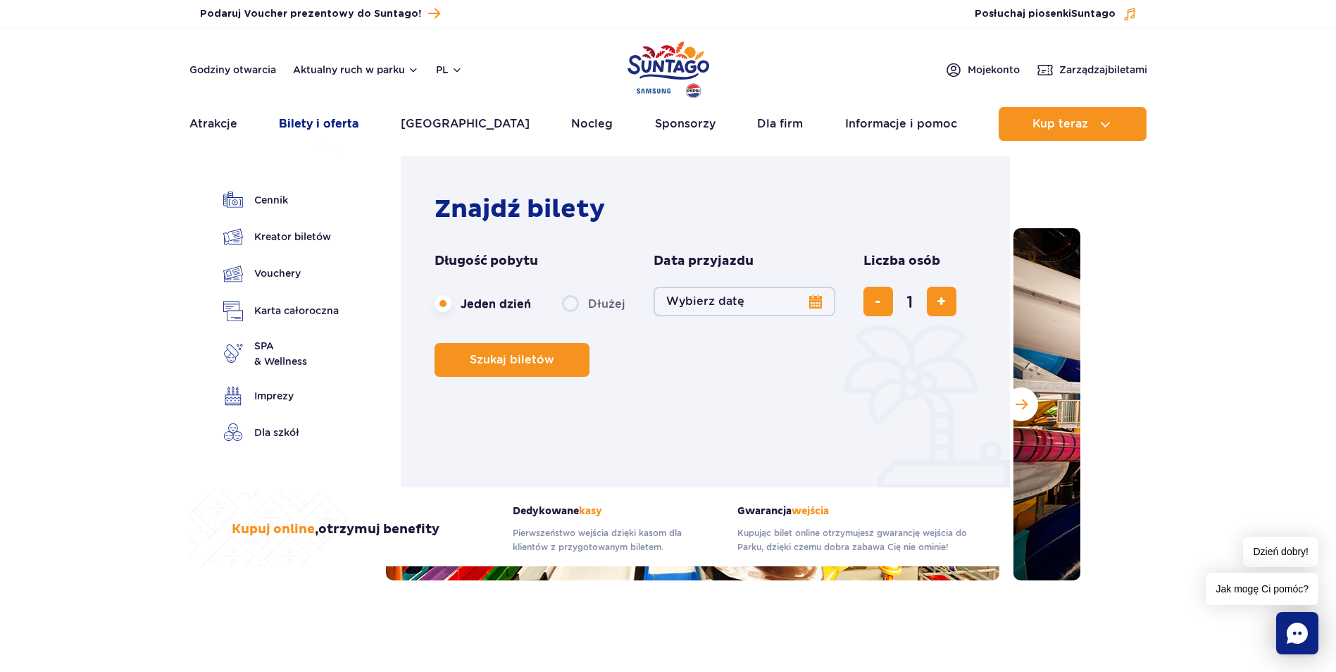
click at [349, 124] on link "Bilety i oferta" at bounding box center [319, 124] width 80 height 34
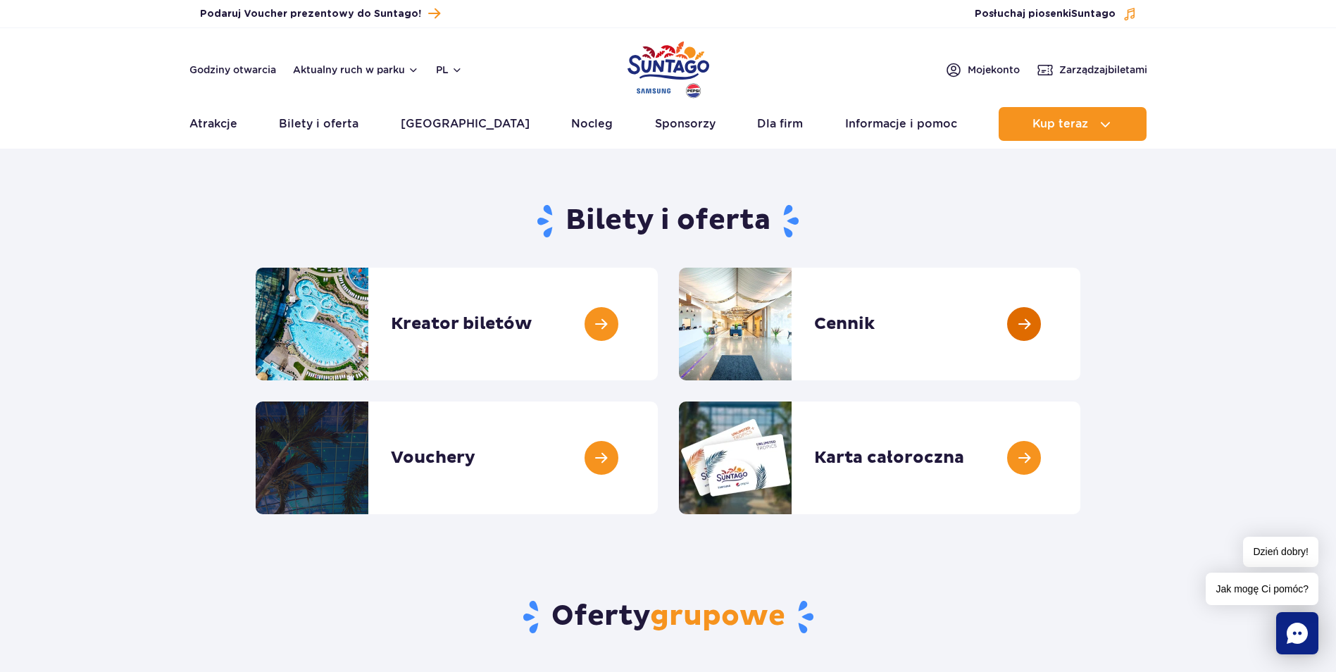
click at [1080, 318] on link at bounding box center [1080, 324] width 0 height 113
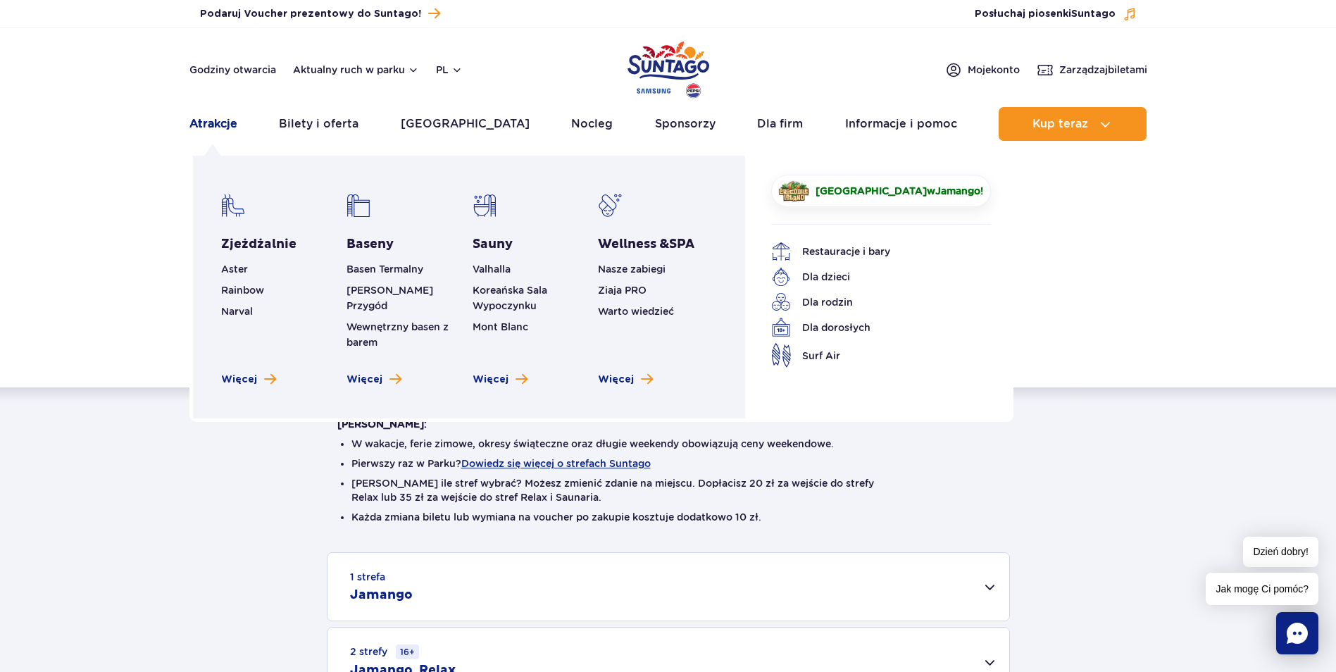
click at [222, 127] on link "Atrakcje" at bounding box center [213, 124] width 48 height 34
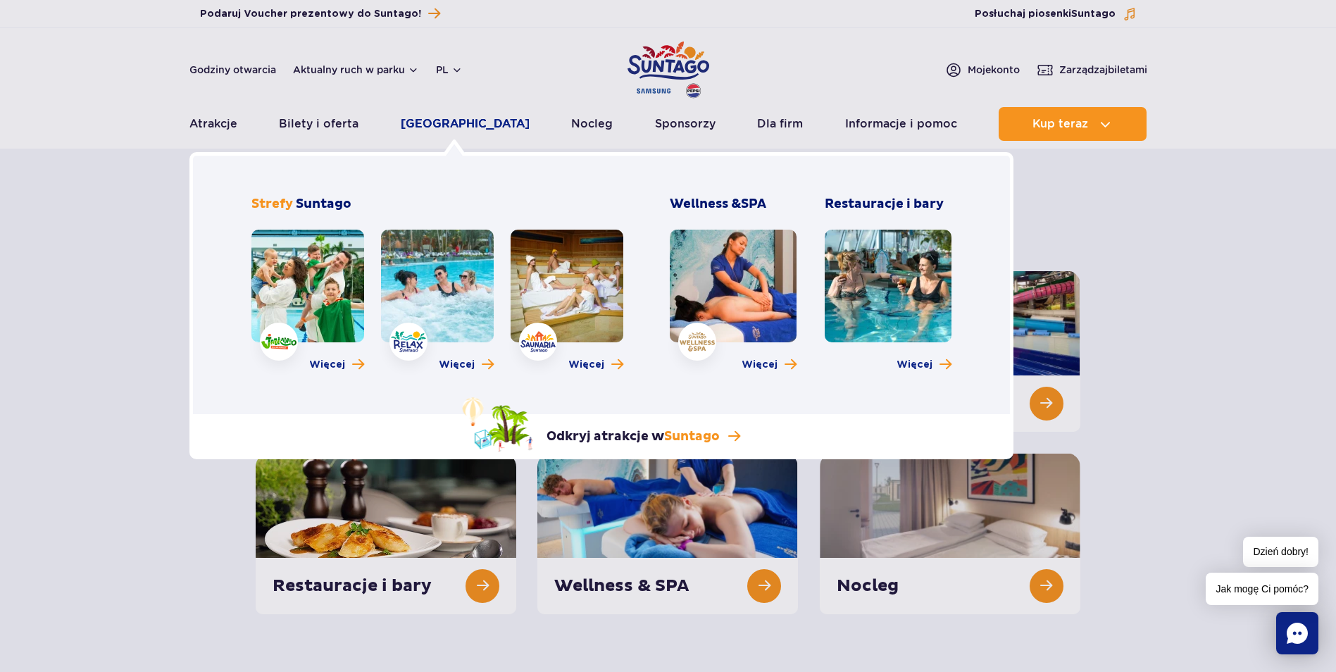
click at [449, 119] on link "[GEOGRAPHIC_DATA]" at bounding box center [465, 124] width 129 height 34
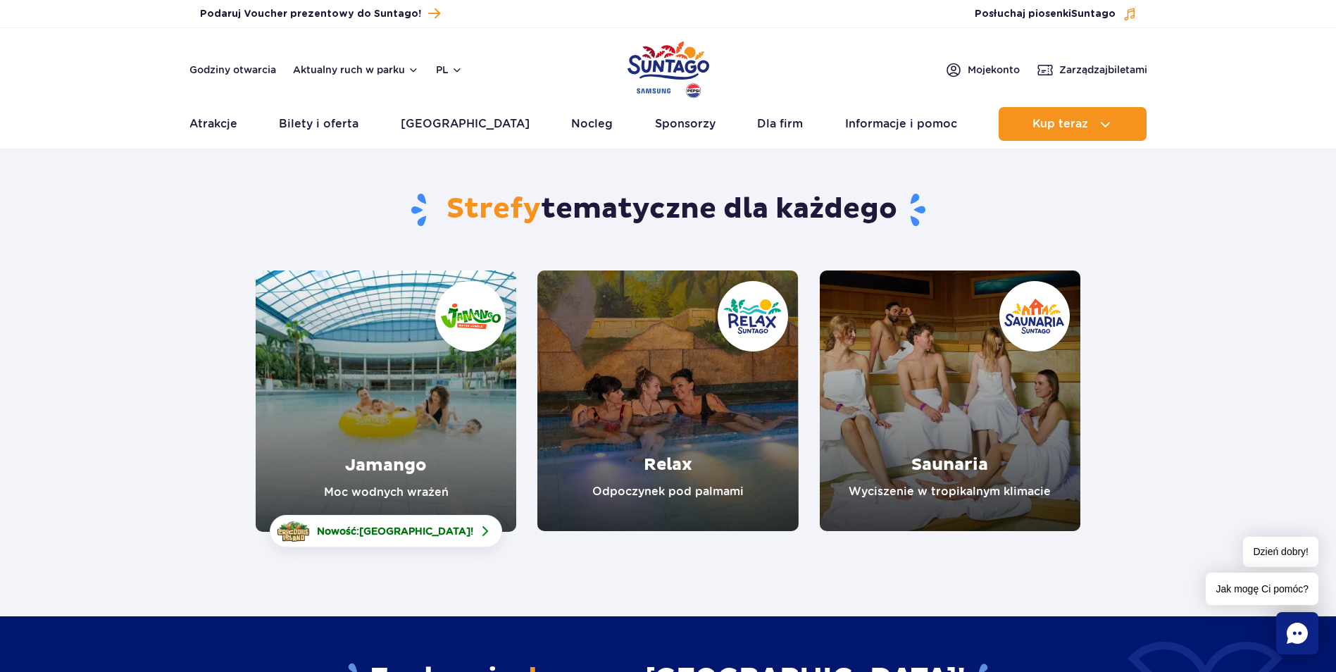
click at [651, 437] on link "Relax" at bounding box center [667, 400] width 261 height 261
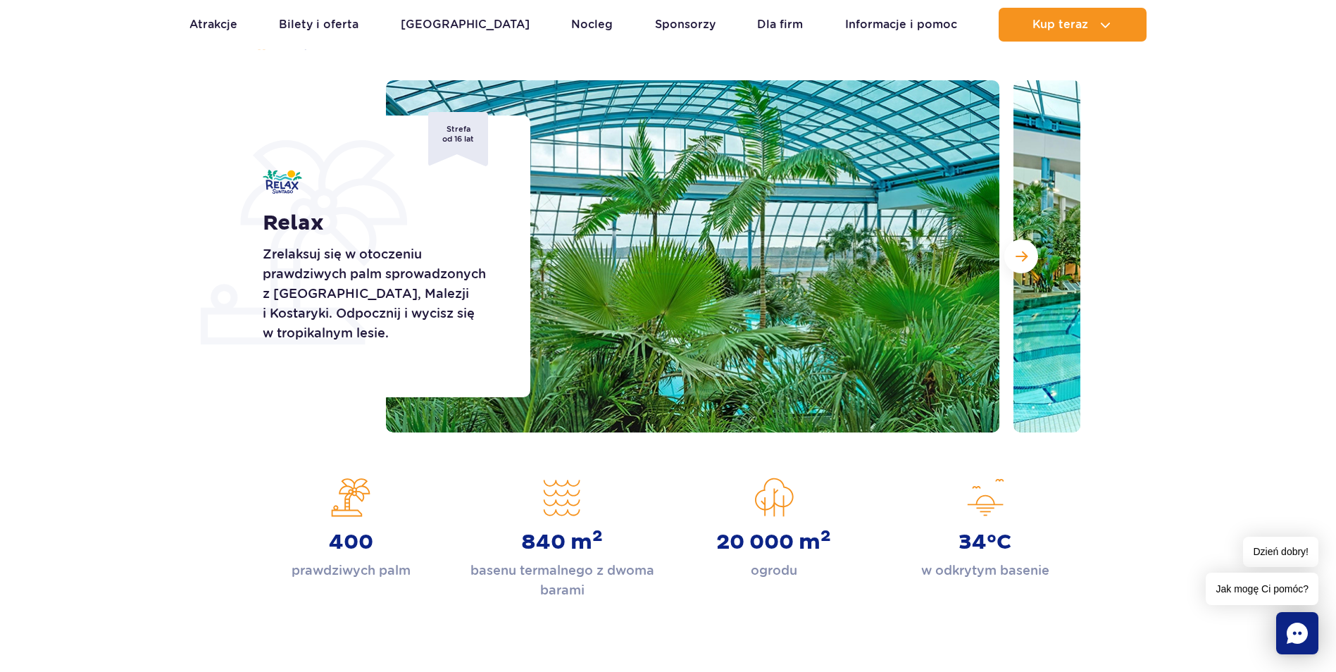
scroll to position [141, 0]
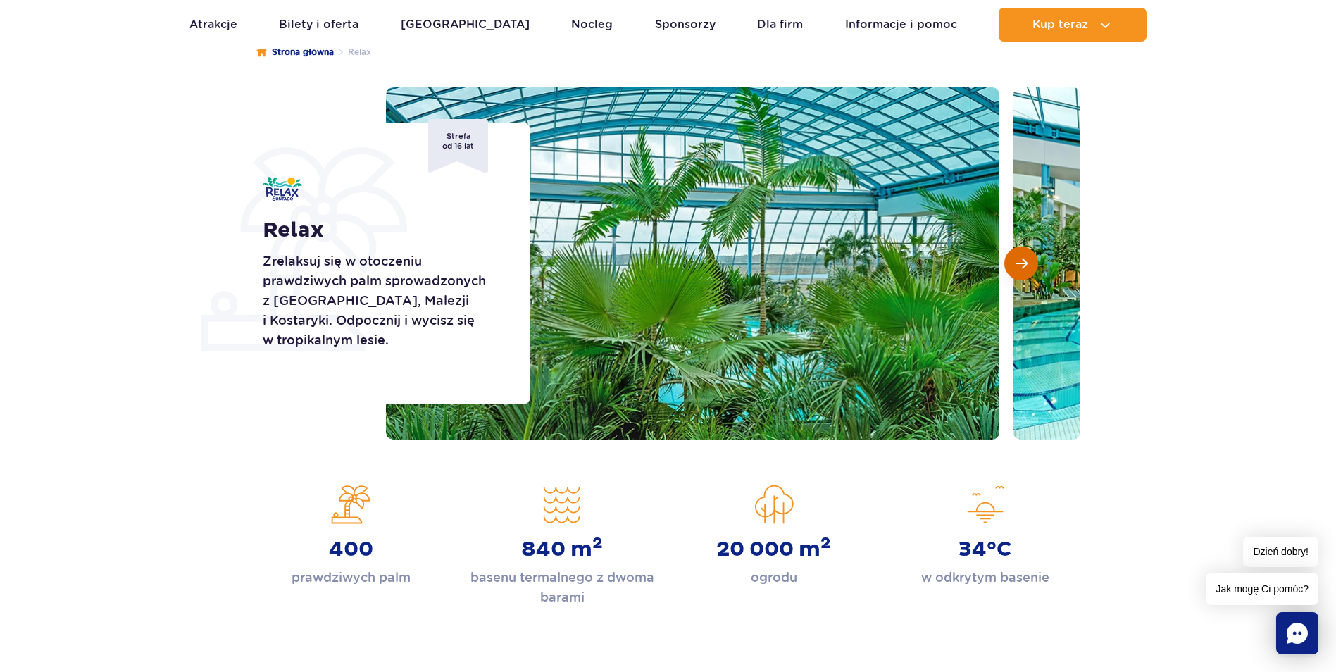
click at [1020, 260] on span "Następny slajd" at bounding box center [1021, 263] width 12 height 13
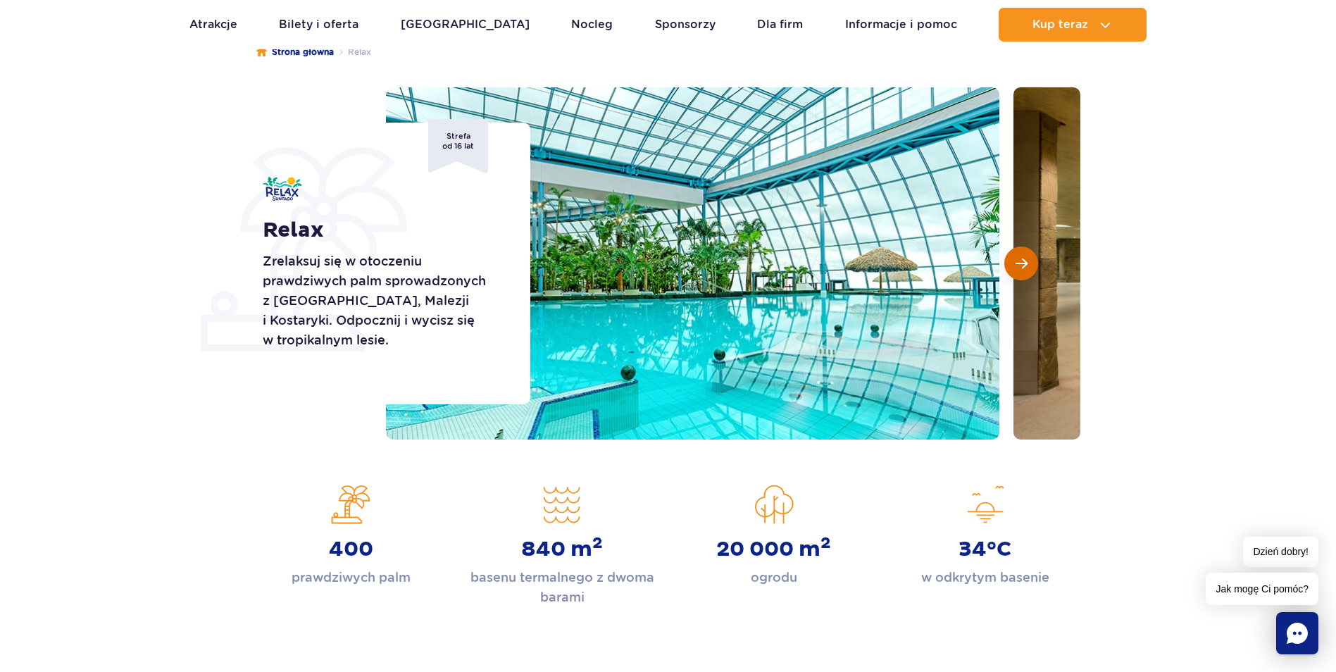
click at [1020, 260] on span "Następny slajd" at bounding box center [1021, 263] width 12 height 13
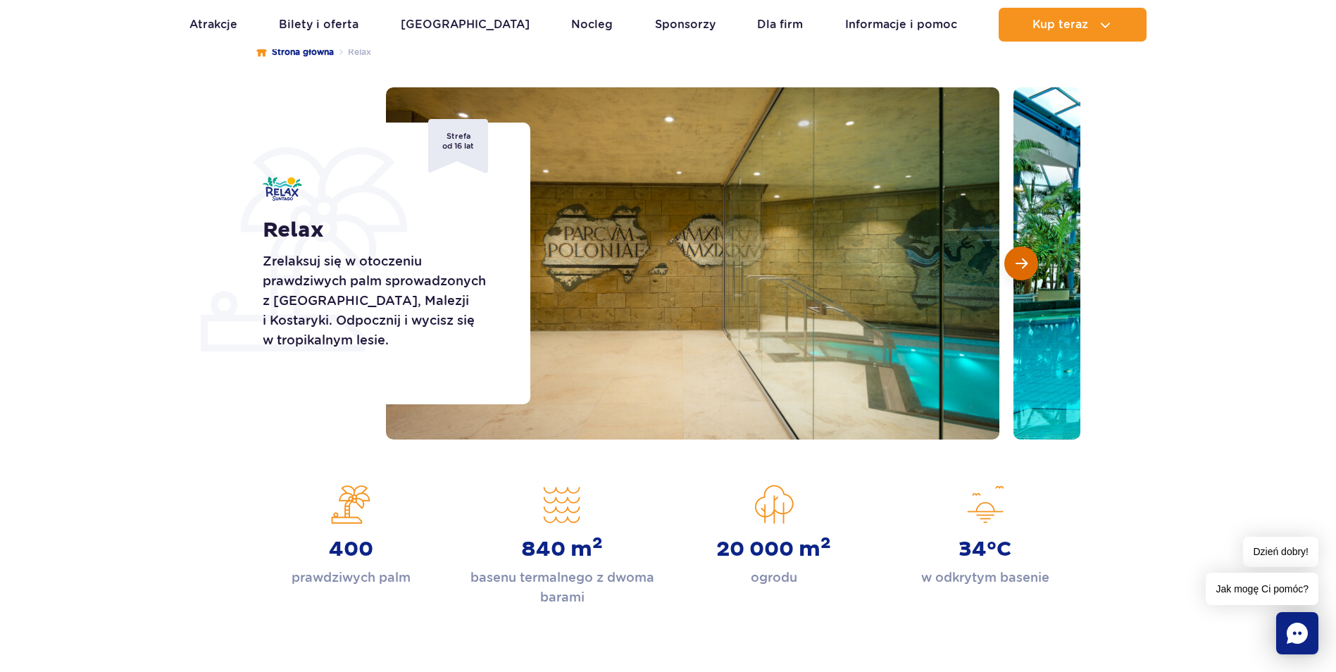
click at [1020, 260] on span "Następny slajd" at bounding box center [1021, 263] width 12 height 13
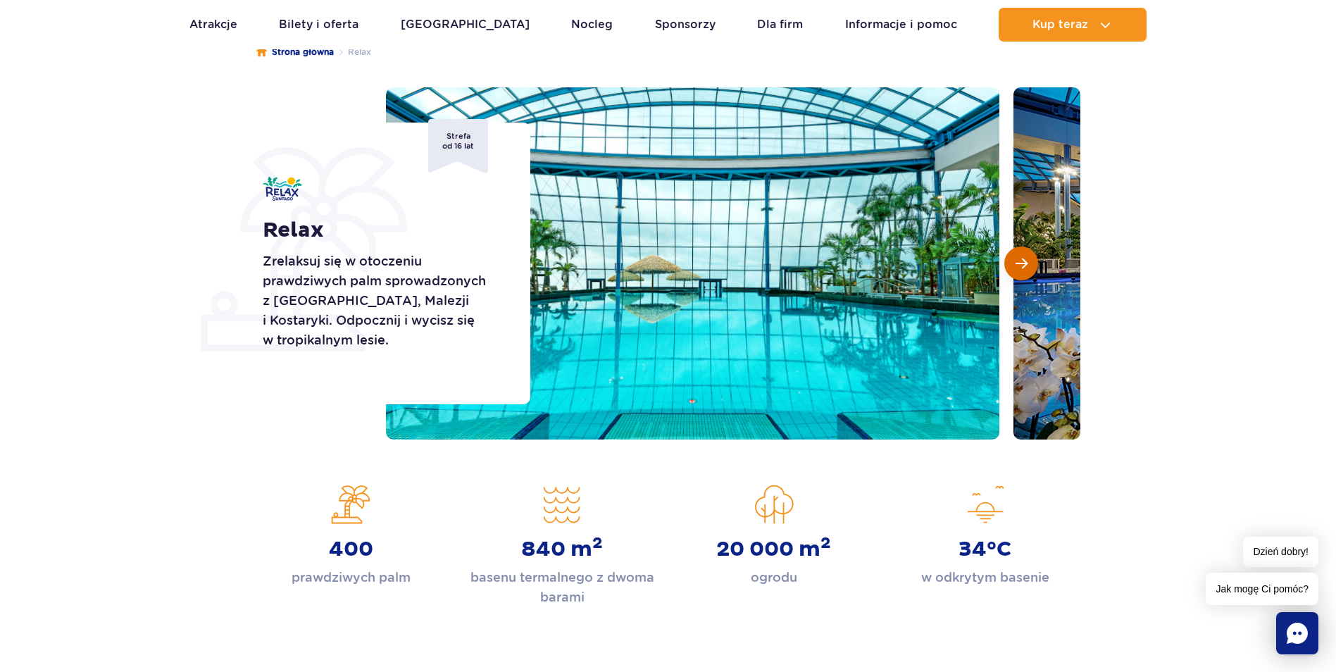
click at [1020, 260] on span "Następny slajd" at bounding box center [1021, 263] width 12 height 13
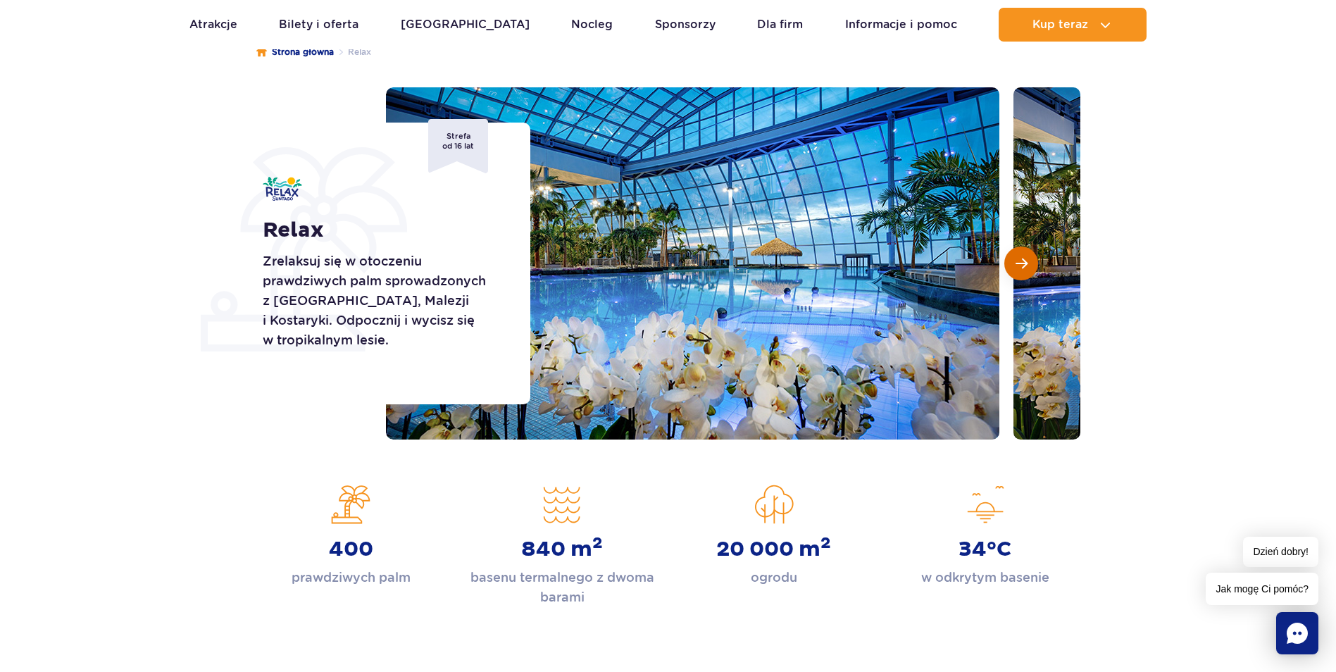
click at [1020, 260] on span "Następny slajd" at bounding box center [1021, 263] width 12 height 13
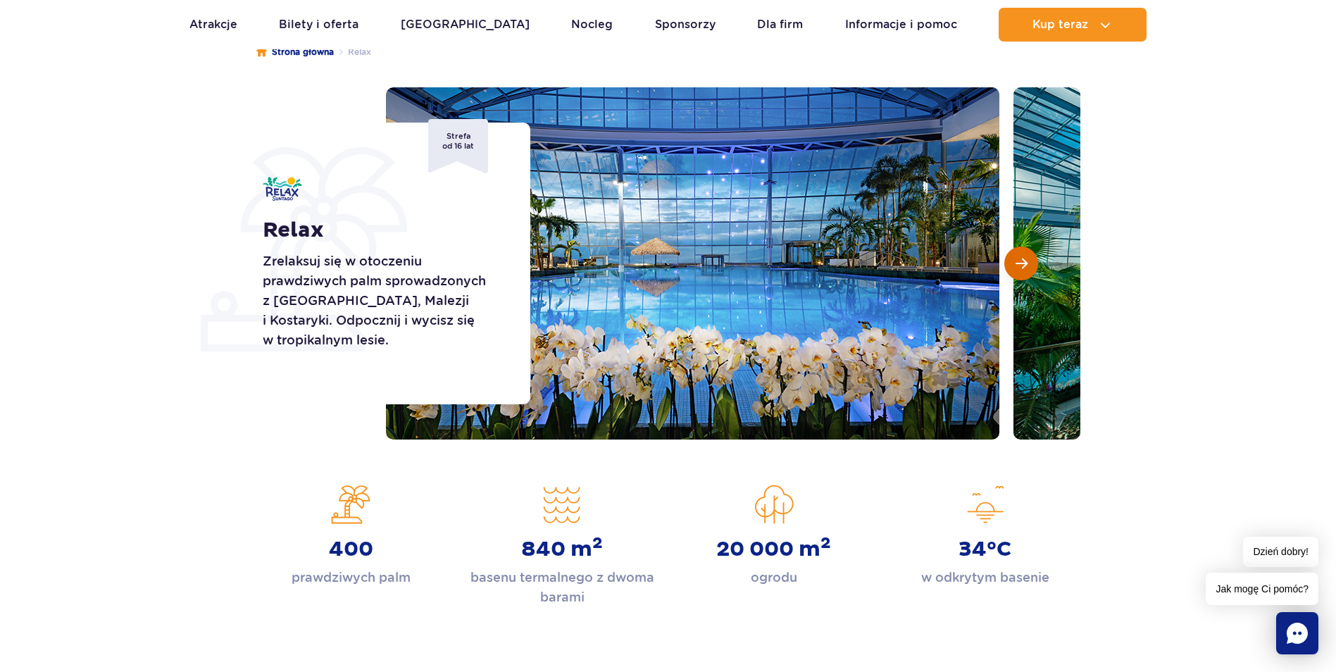
click at [1020, 260] on span "Następny slajd" at bounding box center [1021, 263] width 12 height 13
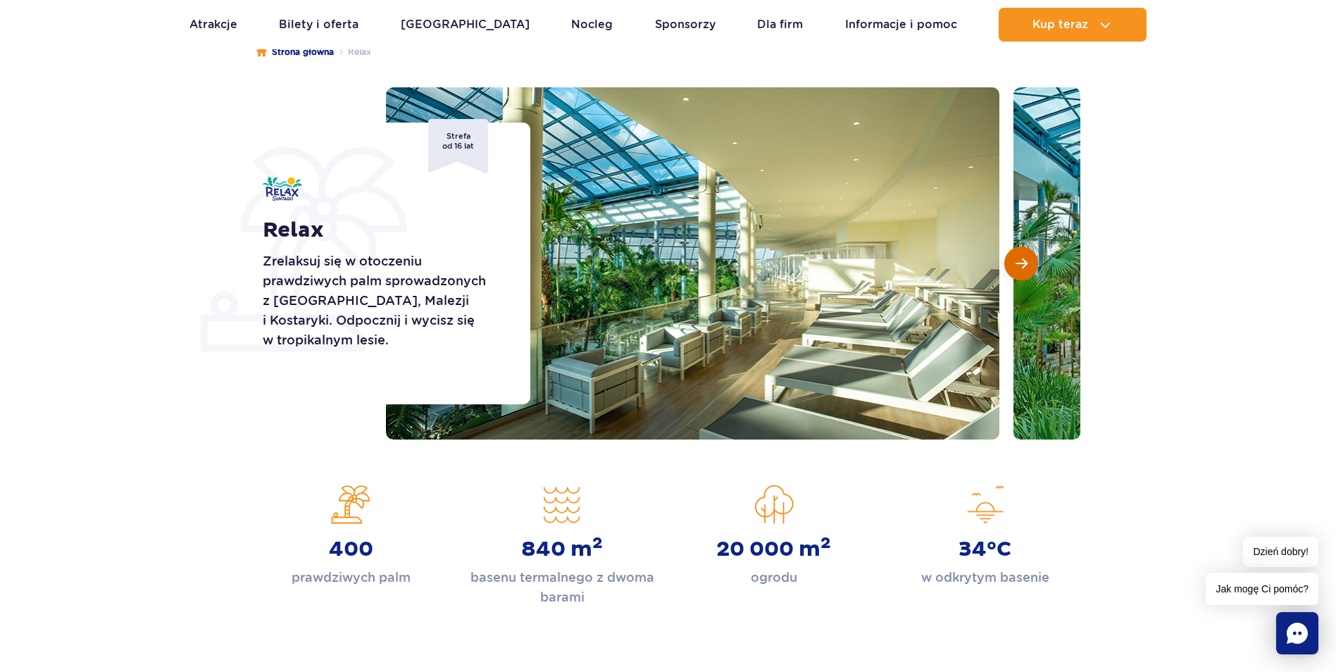
scroll to position [70, 0]
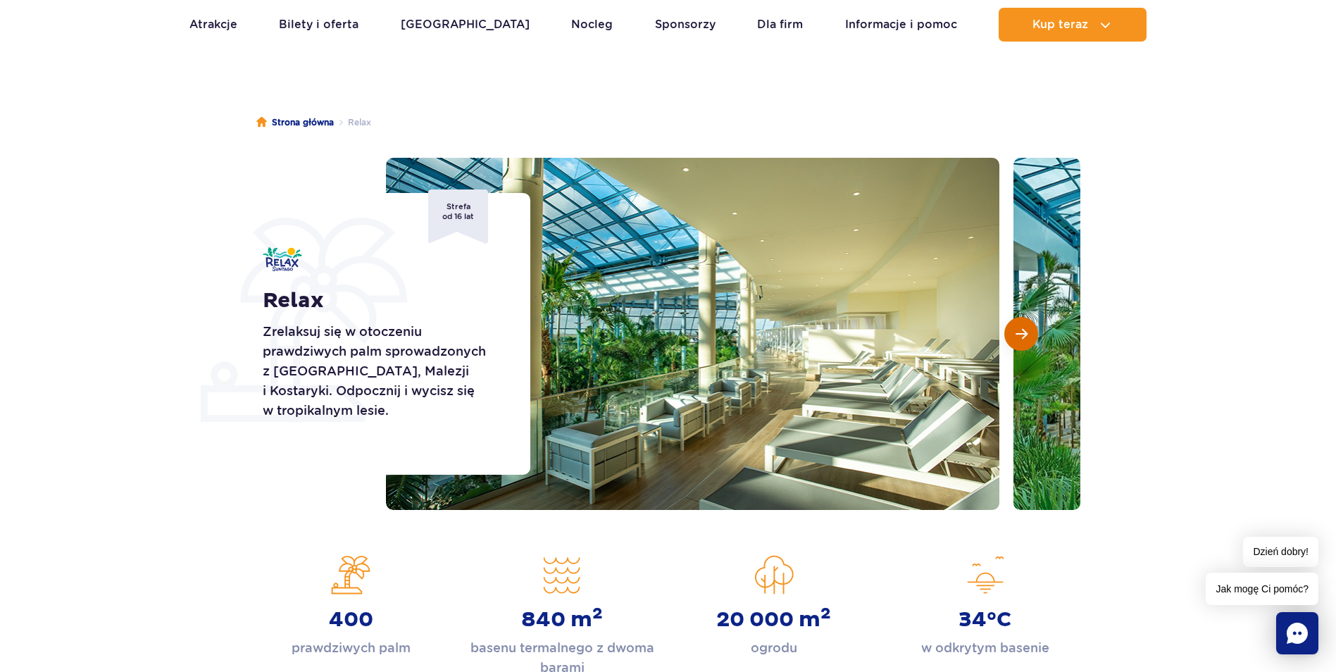
click at [1020, 260] on img at bounding box center [1319, 334] width 613 height 352
click at [1019, 335] on span "Następny slajd" at bounding box center [1021, 333] width 12 height 13
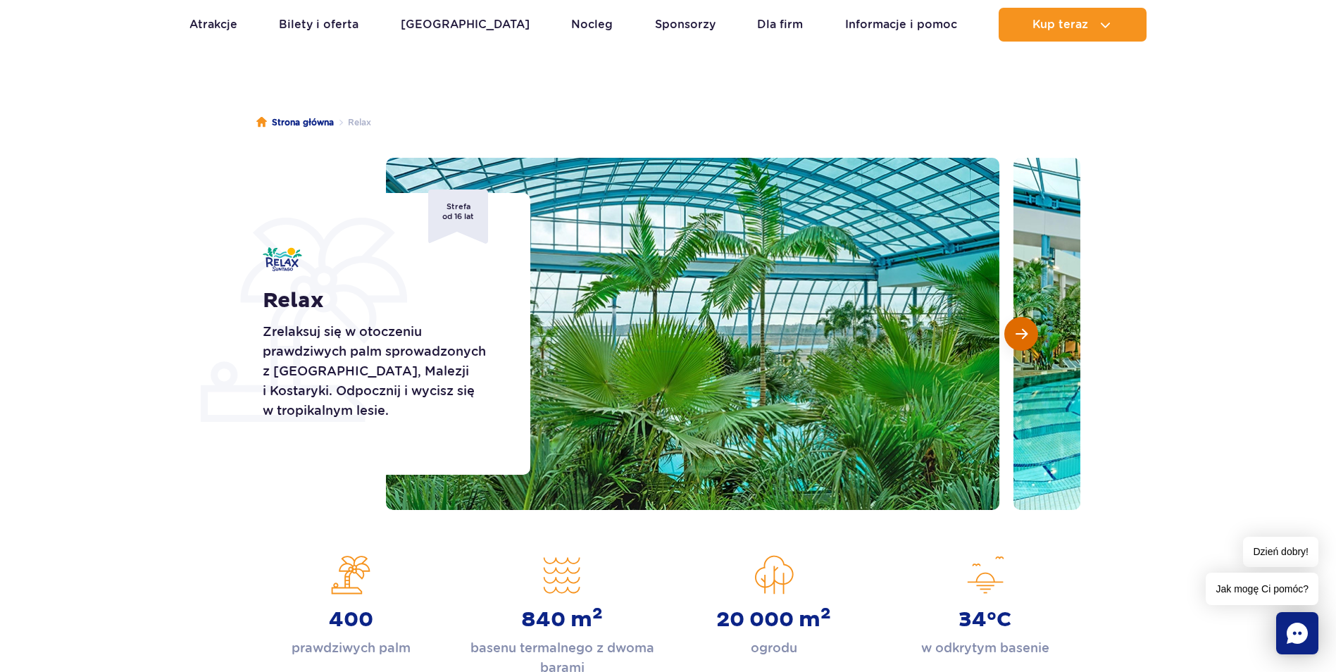
click at [1018, 339] on span "Następny slajd" at bounding box center [1021, 333] width 12 height 13
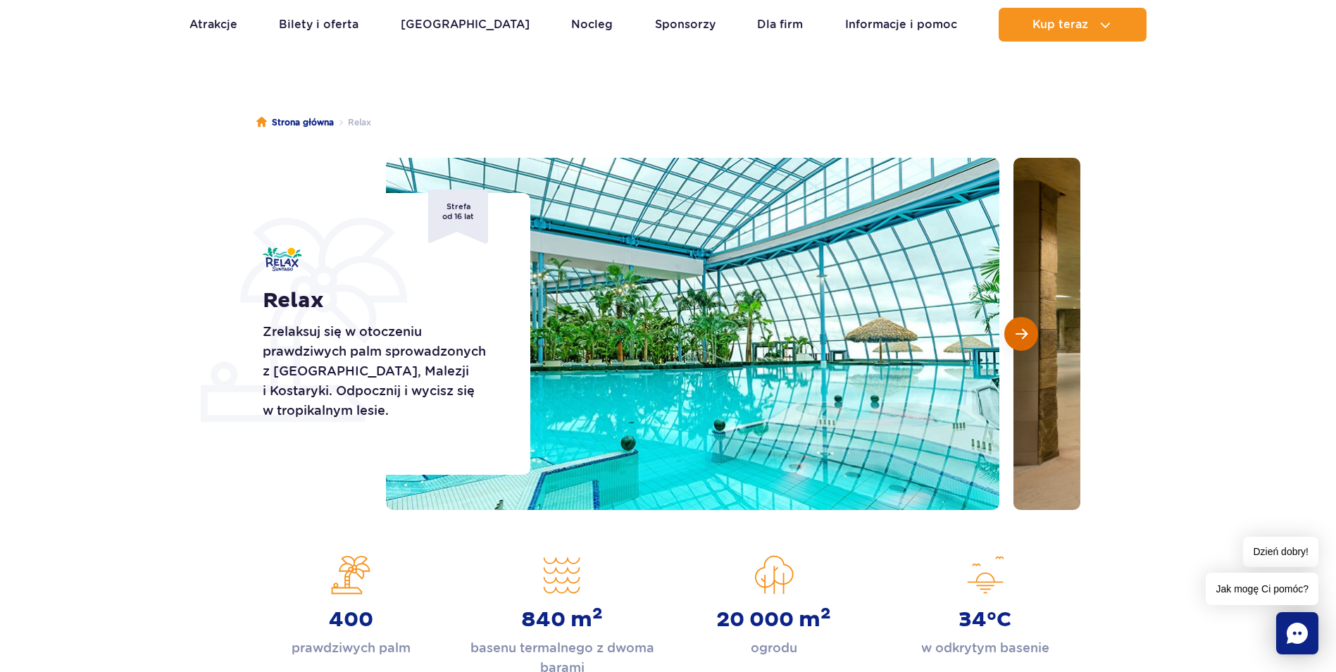
click at [1018, 339] on span "Następny slajd" at bounding box center [1021, 333] width 12 height 13
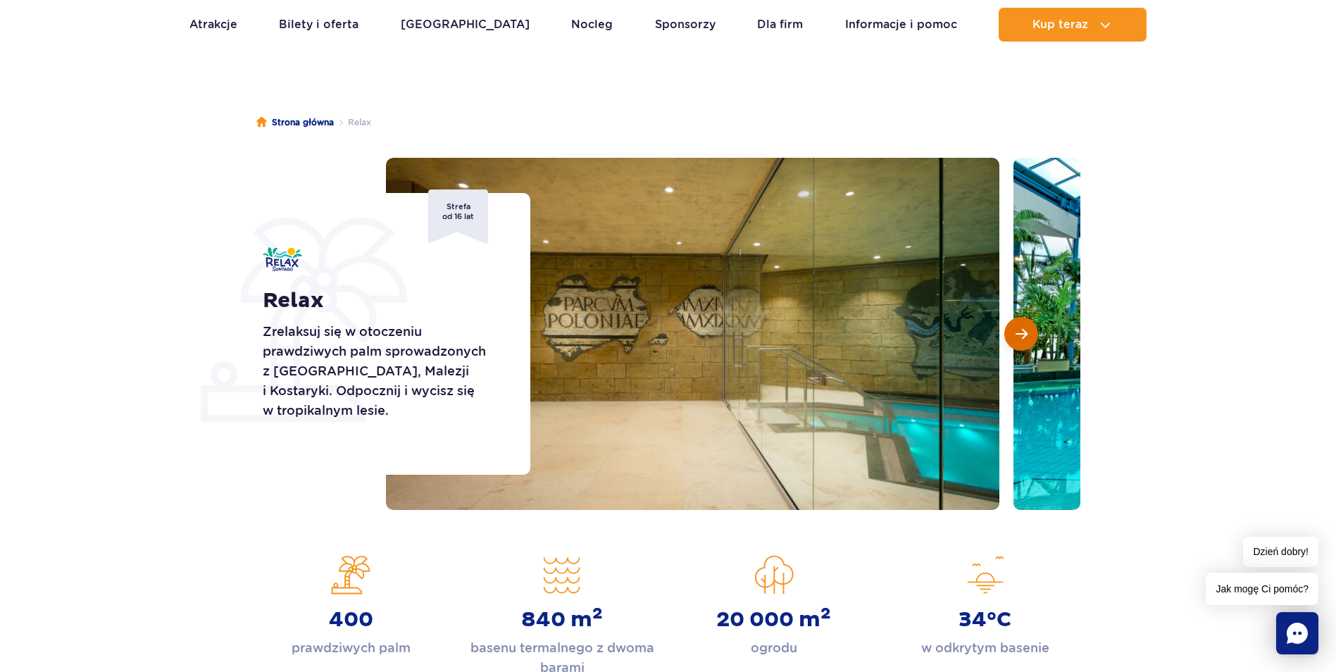
click at [1018, 339] on span "Następny slajd" at bounding box center [1021, 333] width 12 height 13
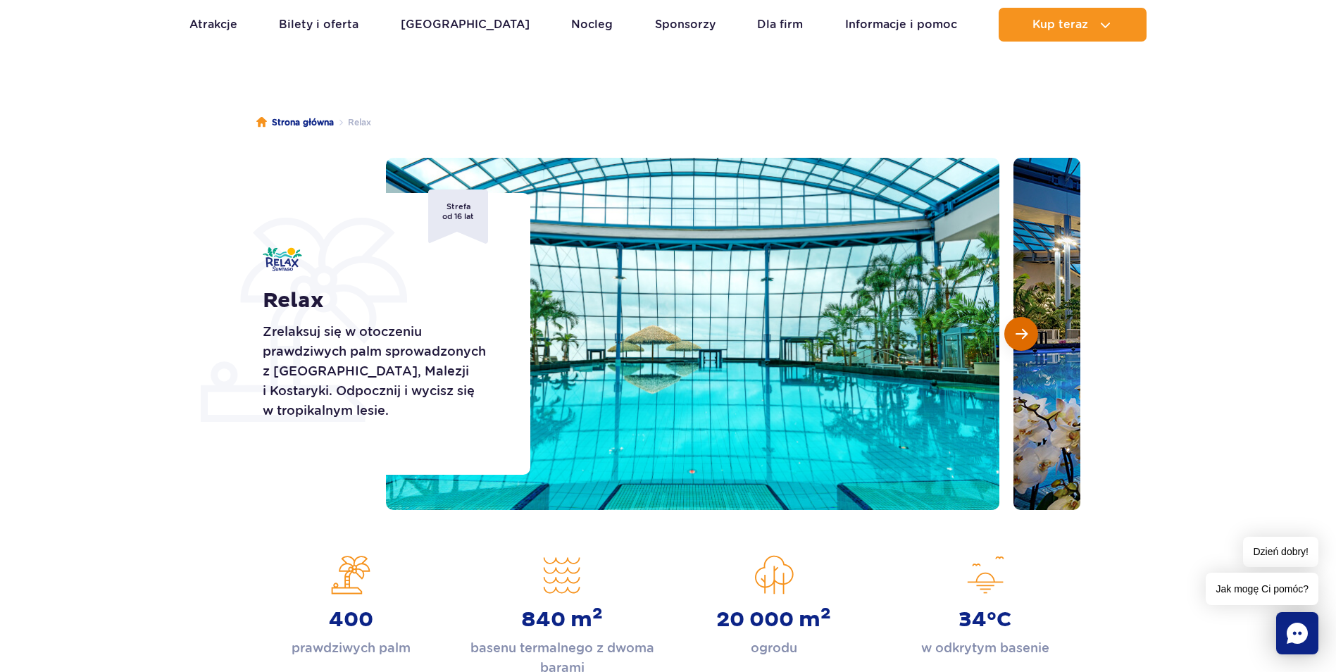
click at [1018, 339] on span "Następny slajd" at bounding box center [1021, 333] width 12 height 13
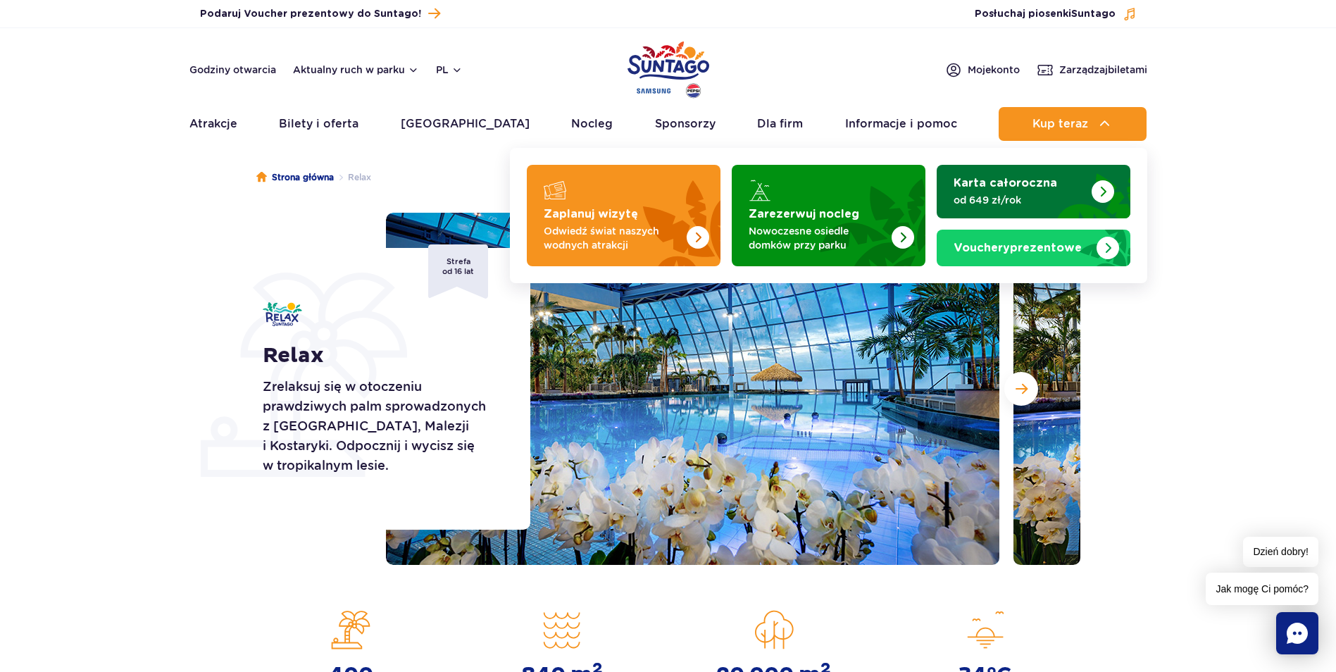
scroll to position [0, 0]
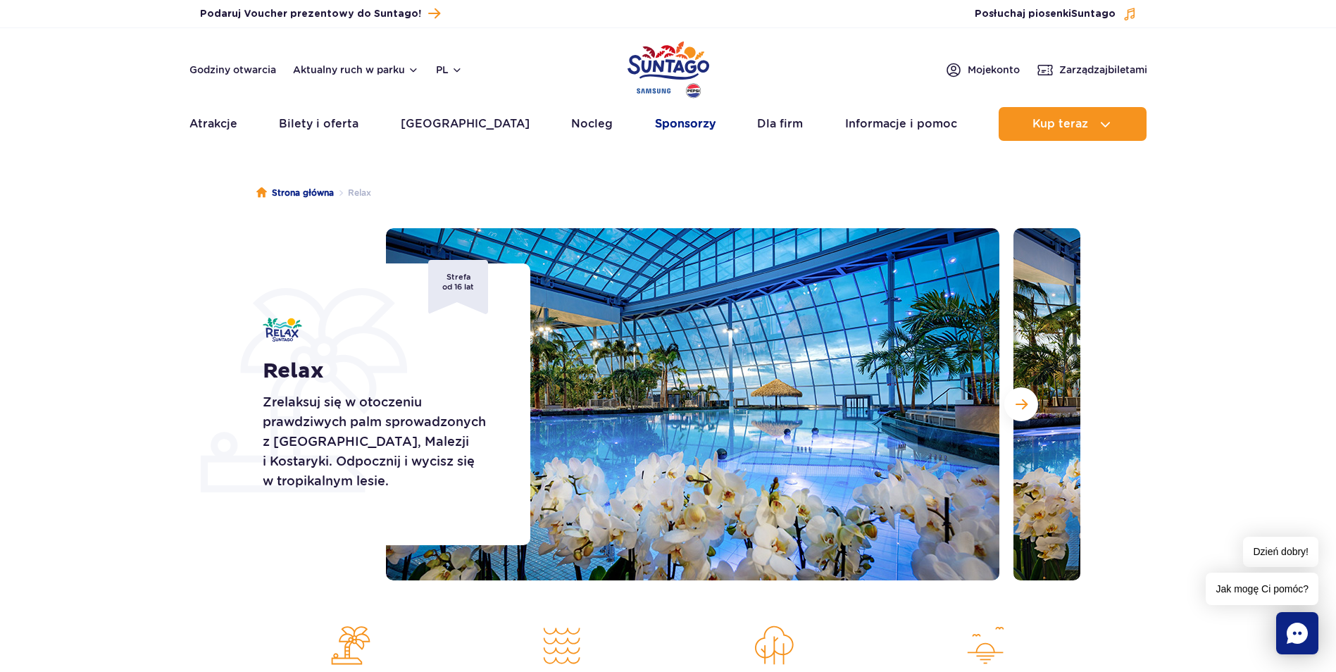
click at [655, 127] on link "Sponsorzy" at bounding box center [685, 124] width 61 height 34
